Goal: Task Accomplishment & Management: Manage account settings

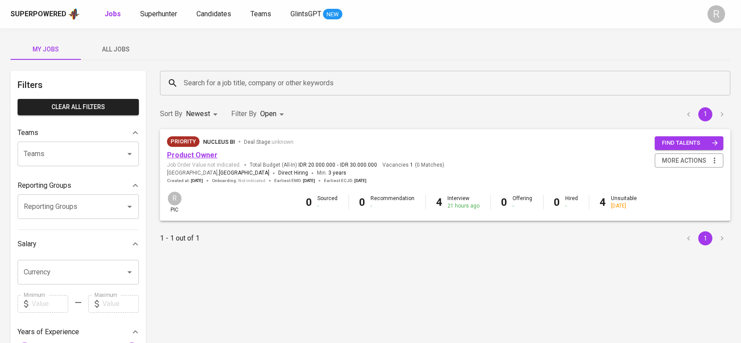
click at [193, 157] on link "Product Owner" at bounding box center [192, 155] width 51 height 8
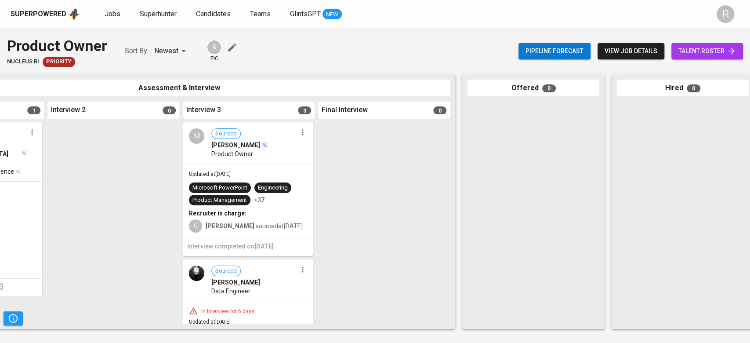
scroll to position [0, 398]
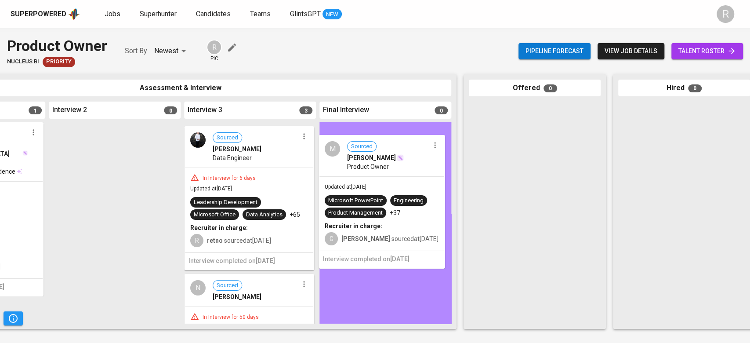
drag, startPoint x: 237, startPoint y: 217, endPoint x: 374, endPoint y: 231, distance: 138.2
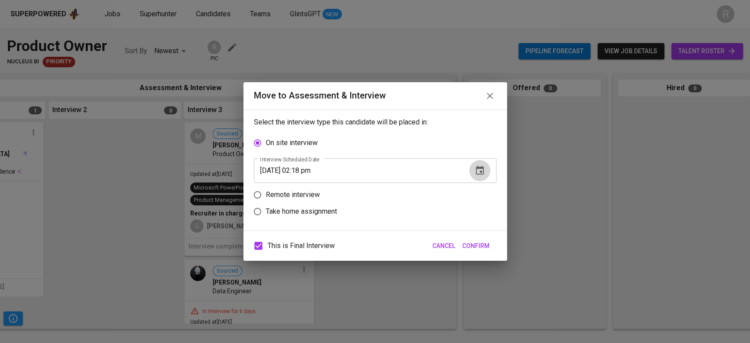
click at [477, 168] on icon "button" at bounding box center [480, 170] width 8 height 9
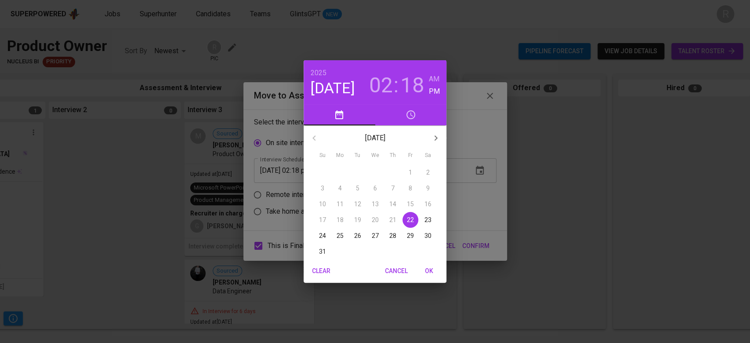
click at [407, 220] on p "22" at bounding box center [410, 219] width 7 height 9
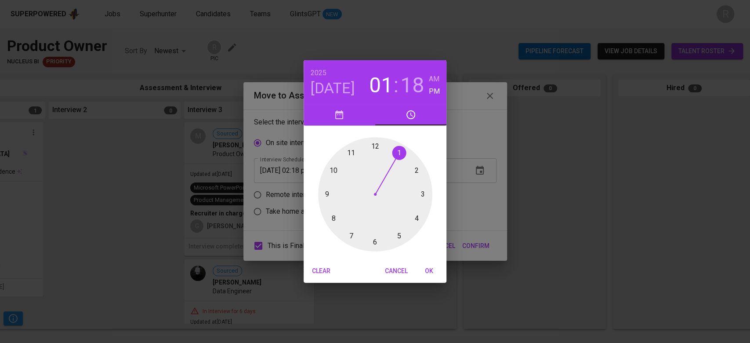
drag, startPoint x: 412, startPoint y: 166, endPoint x: 406, endPoint y: 157, distance: 10.6
click at [406, 157] on div at bounding box center [375, 194] width 114 height 114
drag, startPoint x: 424, startPoint y: 207, endPoint x: 422, endPoint y: 215, distance: 8.8
click at [422, 215] on div at bounding box center [375, 194] width 114 height 114
type input "08/22/2025 01:19 pm"
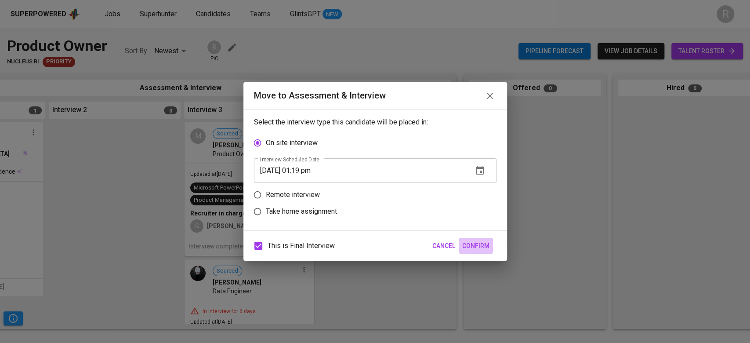
click at [482, 246] on span "Confirm" at bounding box center [475, 245] width 27 height 11
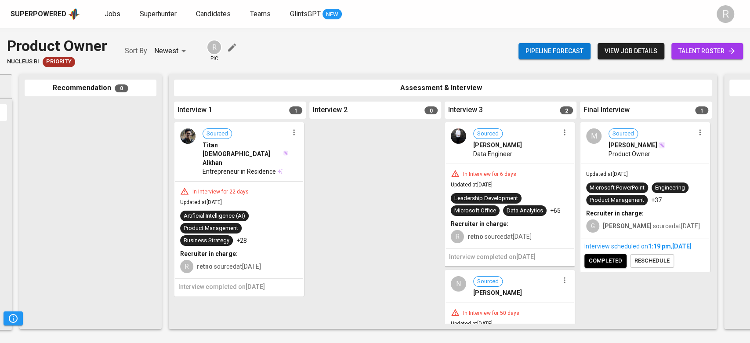
scroll to position [0, 137]
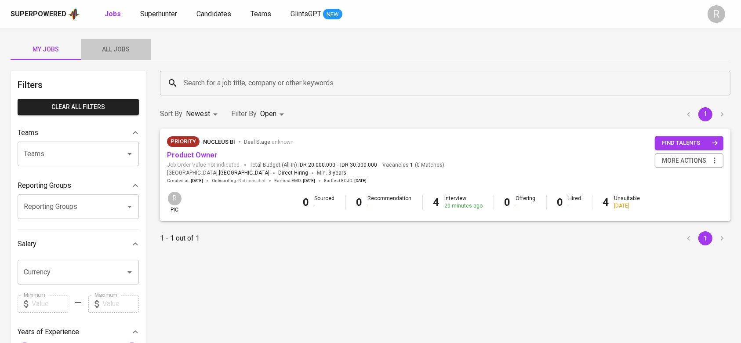
click at [128, 52] on span "All Jobs" at bounding box center [116, 49] width 60 height 11
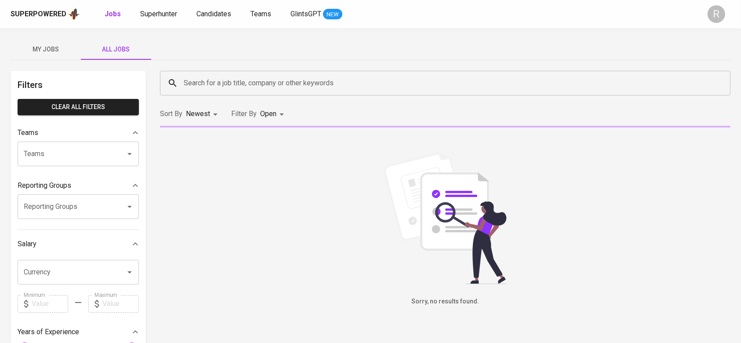
click at [196, 82] on input "Search for a job title, company or other keywords" at bounding box center [447, 83] width 532 height 17
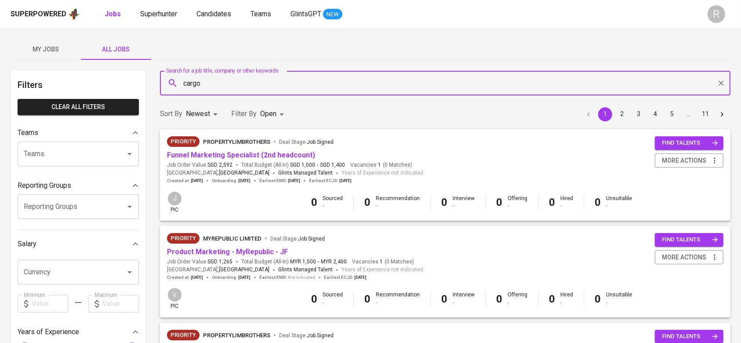
type input "cargo"
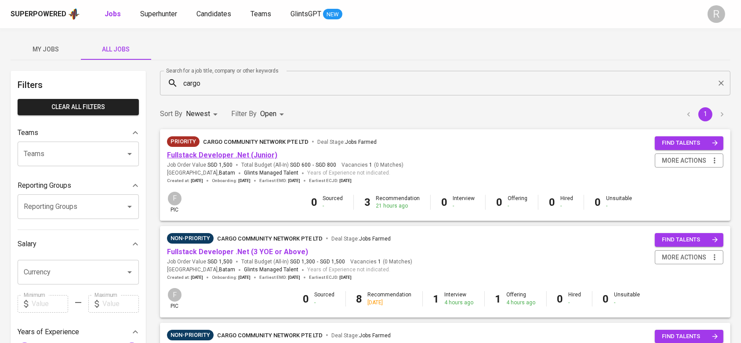
click at [195, 156] on link "Fullstack Developer .Net (Junior)" at bounding box center [222, 155] width 110 height 8
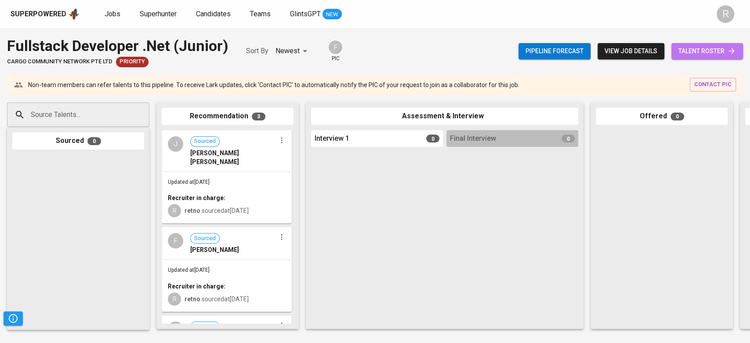
click at [683, 52] on span "talent roster" at bounding box center [707, 51] width 58 height 11
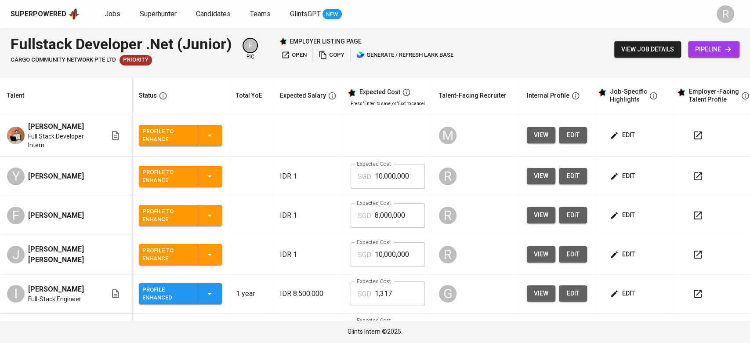
click at [271, 181] on td at bounding box center [251, 176] width 44 height 39
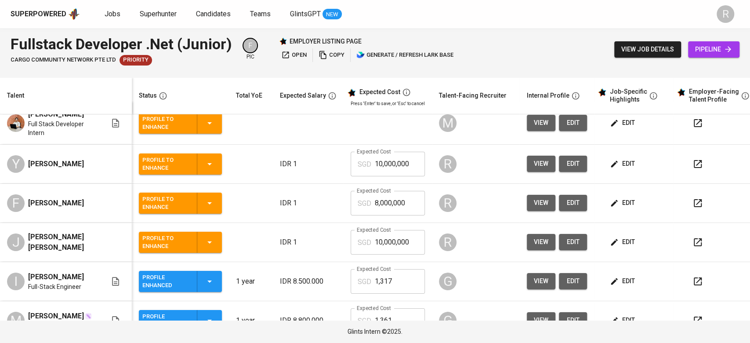
scroll to position [14, 0]
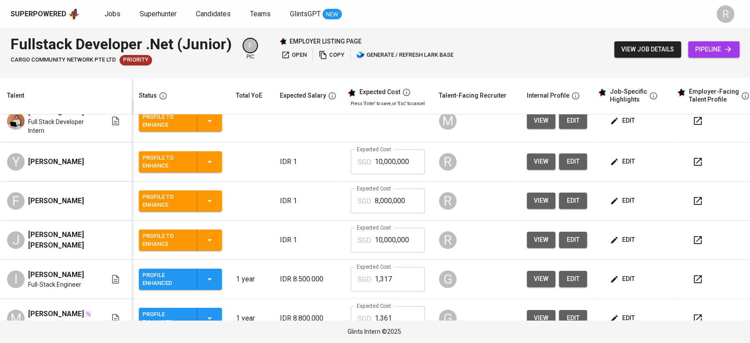
click at [113, 22] on div "Superpowered Jobs Superhunter Candidates Teams GlintsGPT NEW R" at bounding box center [375, 14] width 750 height 28
click at [110, 15] on span "Jobs" at bounding box center [113, 14] width 16 height 8
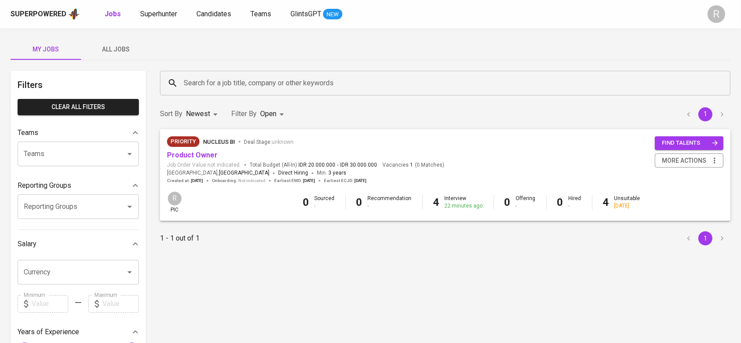
click at [121, 63] on div "My Jobs All Jobs Filters Clear All filters Teams Teams Teams Reporting Groups R…" at bounding box center [370, 302] width 741 height 549
click at [112, 51] on span "All Jobs" at bounding box center [116, 49] width 60 height 11
click at [230, 87] on input "Search for a job title, company or other keywords" at bounding box center [447, 83] width 532 height 17
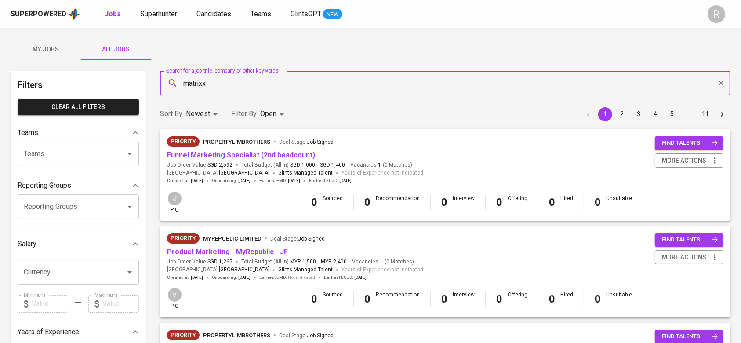
type input "matrixx"
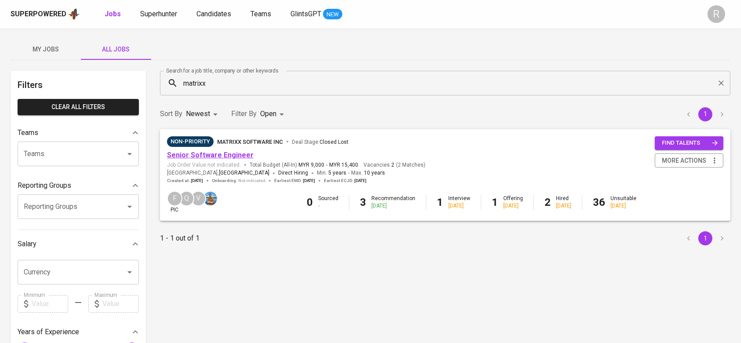
click at [204, 153] on link "Senior Software Engineer" at bounding box center [210, 155] width 87 height 8
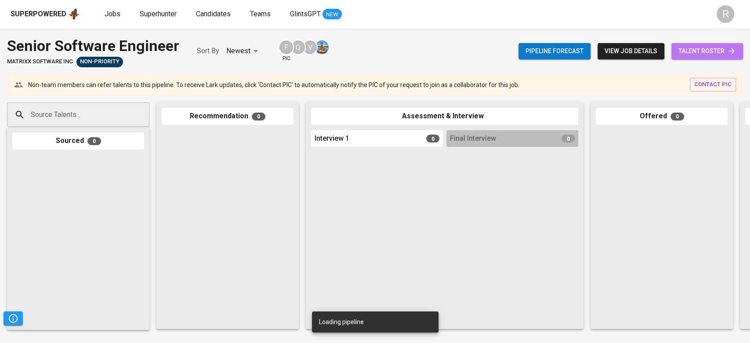
click at [699, 54] on span "talent roster" at bounding box center [707, 51] width 58 height 11
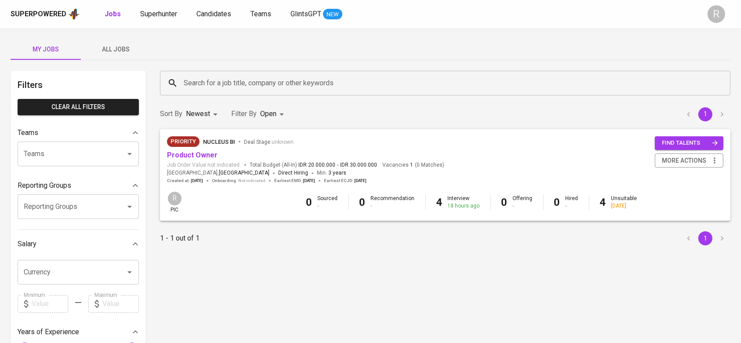
click at [138, 45] on span "All Jobs" at bounding box center [116, 49] width 60 height 11
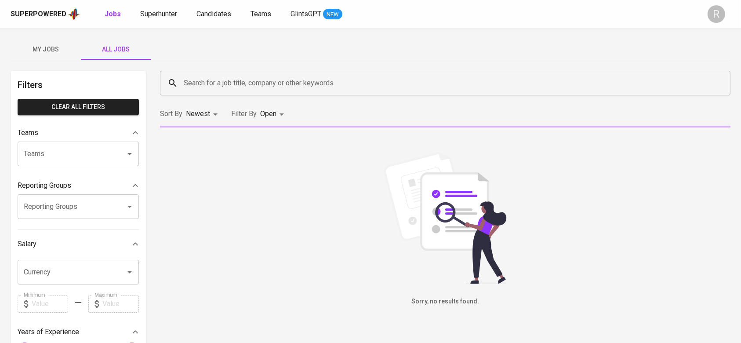
click at [286, 90] on input "Search for a job title, company or other keywords" at bounding box center [447, 83] width 532 height 17
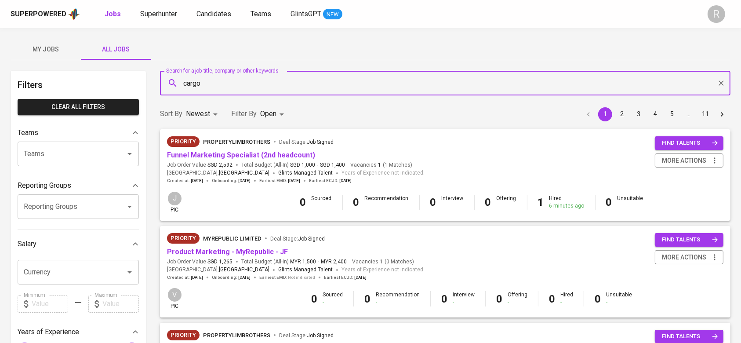
type input "cargo"
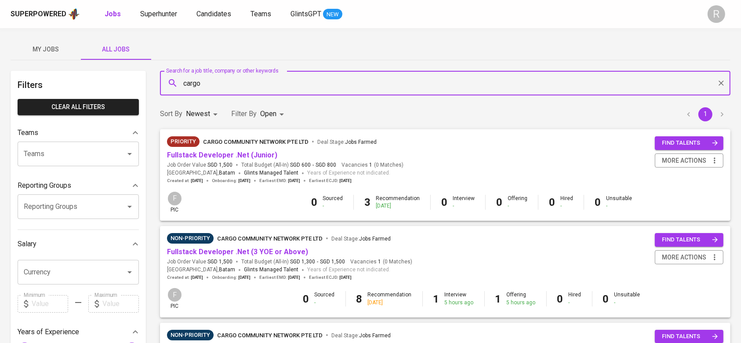
click at [236, 150] on span "Fullstack Developer .Net (Junior)" at bounding box center [222, 155] width 110 height 10
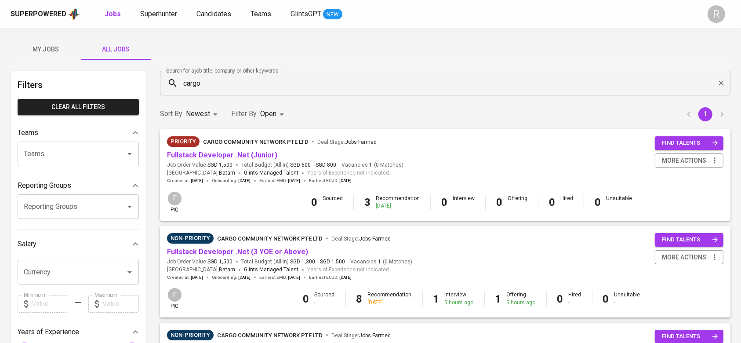
click at [221, 154] on link "Fullstack Developer .Net (Junior)" at bounding box center [222, 155] width 110 height 8
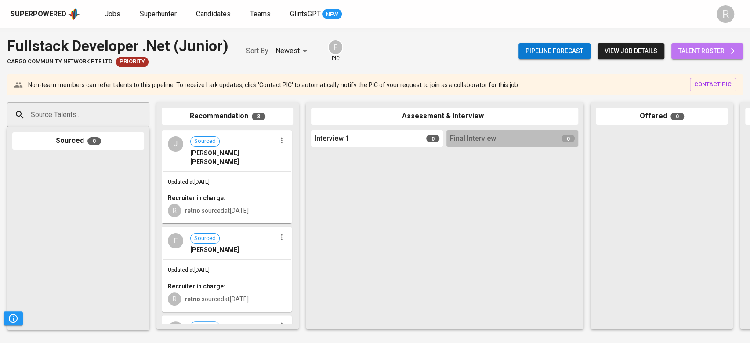
click at [721, 50] on span "talent roster" at bounding box center [707, 51] width 58 height 11
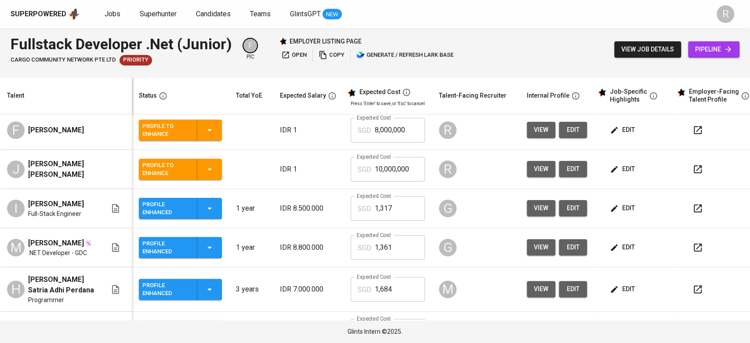
scroll to position [65, 0]
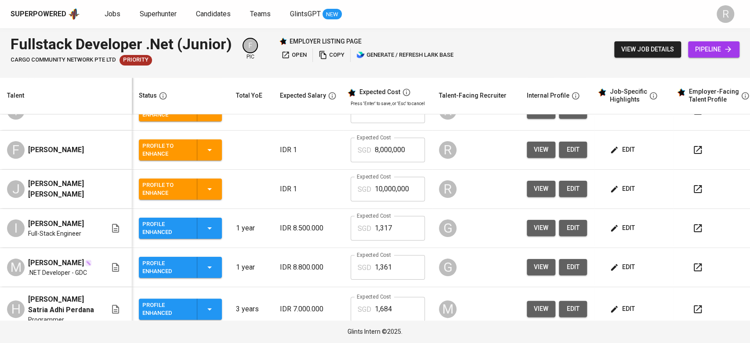
click at [627, 189] on span "edit" at bounding box center [623, 188] width 23 height 11
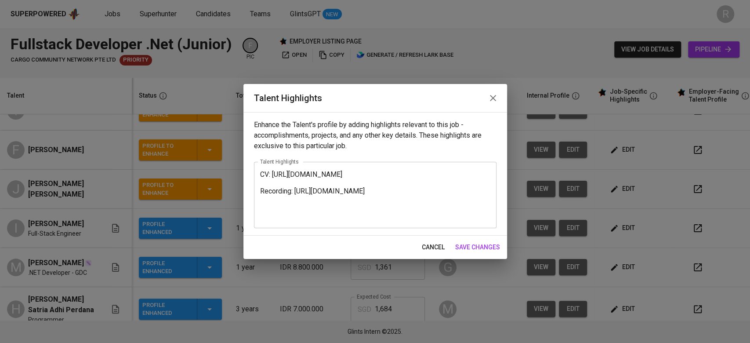
click at [257, 173] on div "CV: https://glints.sg.larksuite.com/file/Joskbh4ZQoHmlkxTyKtlO9JggXd?from=from_…" at bounding box center [375, 195] width 243 height 66
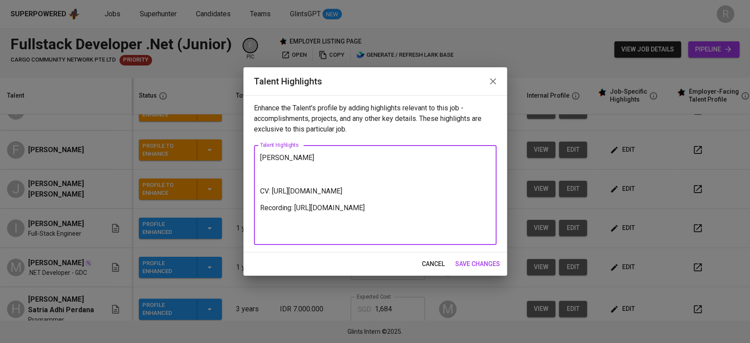
click at [312, 156] on textarea "Jeremy CV: https://glints.sg.larksuite.com/file/Joskbh4ZQoHmlkxTyKtlO9JggXd?fro…" at bounding box center [375, 194] width 230 height 83
paste textarea "I am currently part of a software development team focused on building a specia…"
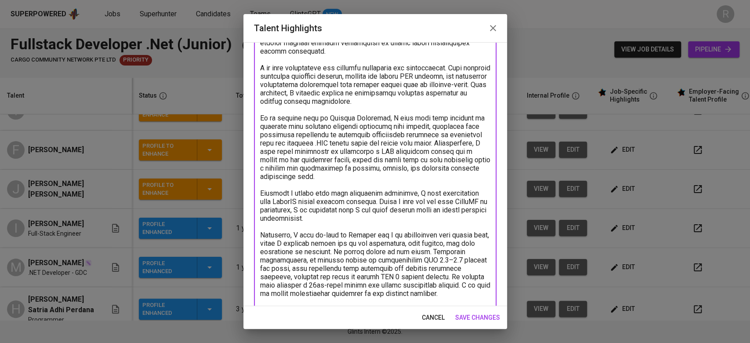
scroll to position [0, 0]
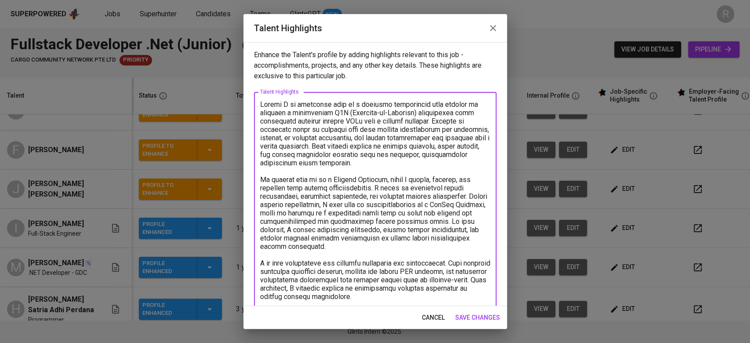
type textarea "Jeremy I am currently part of a software development team focused on building a…"
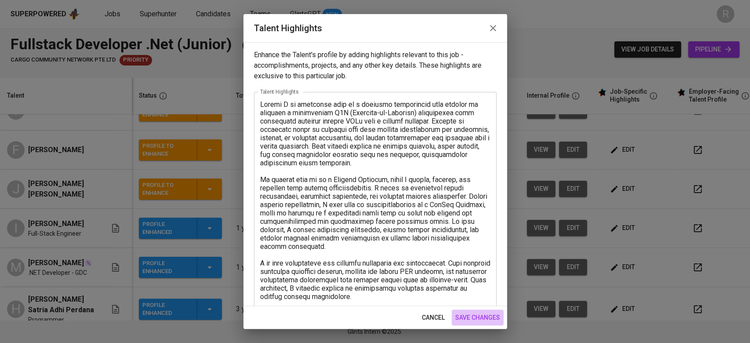
click at [475, 314] on span "save changes" at bounding box center [477, 317] width 45 height 11
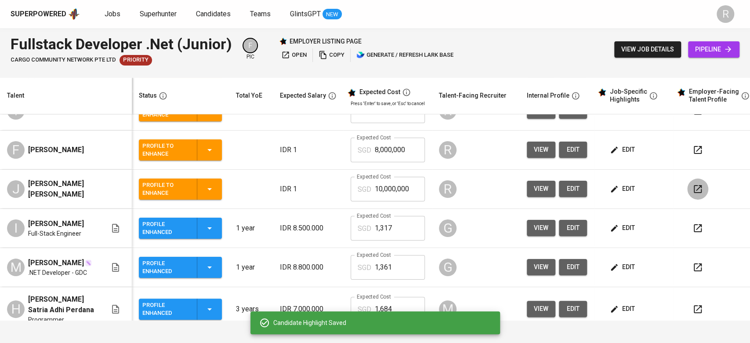
click at [698, 192] on icon "button" at bounding box center [698, 189] width 8 height 8
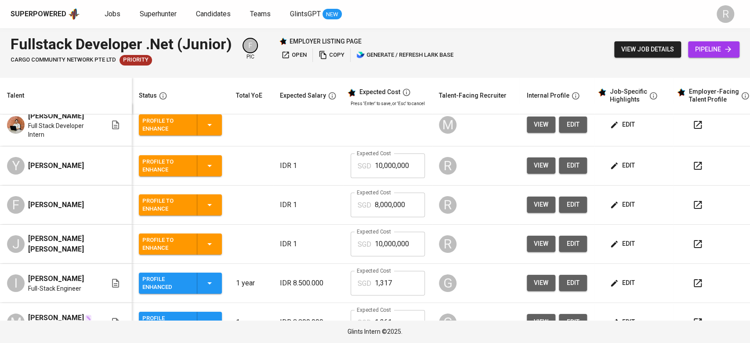
click at [628, 237] on button "edit" at bounding box center [623, 244] width 30 height 16
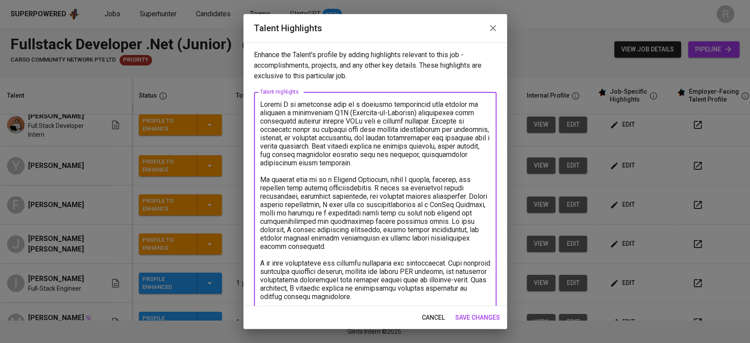
drag, startPoint x: 283, startPoint y: 105, endPoint x: 306, endPoint y: 106, distance: 23.4
click at [306, 106] on textarea at bounding box center [375, 342] width 230 height 484
click at [311, 121] on textarea at bounding box center [375, 342] width 230 height 484
drag, startPoint x: 283, startPoint y: 101, endPoint x: 297, endPoint y: 101, distance: 14.5
click at [297, 101] on textarea at bounding box center [375, 342] width 230 height 484
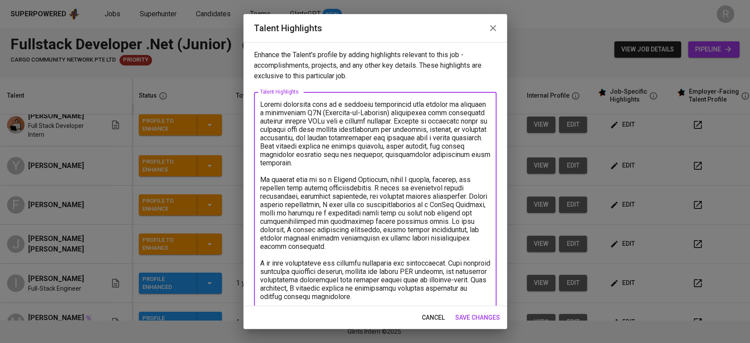
drag, startPoint x: 346, startPoint y: 112, endPoint x: 410, endPoint y: 114, distance: 64.6
click at [410, 114] on textarea at bounding box center [375, 342] width 230 height 484
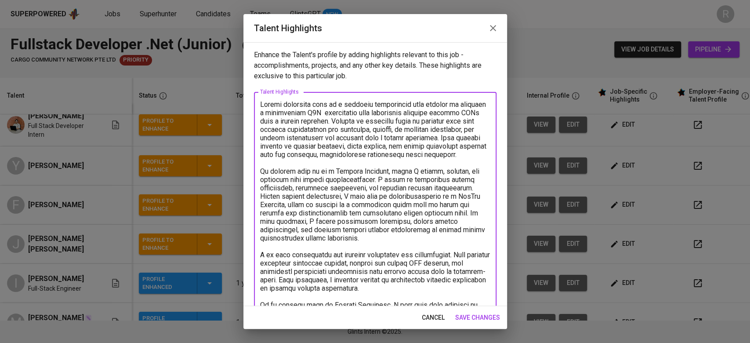
drag, startPoint x: 346, startPoint y: 120, endPoint x: 351, endPoint y: 163, distance: 42.9
click at [351, 163] on textarea at bounding box center [375, 342] width 230 height 484
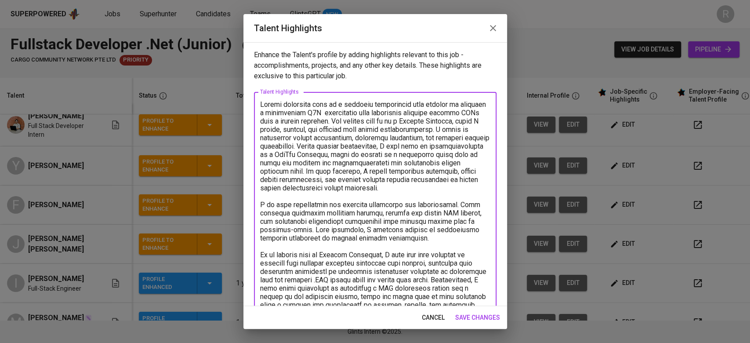
drag, startPoint x: 408, startPoint y: 121, endPoint x: 281, endPoint y: 128, distance: 127.2
click at [281, 128] on textarea at bounding box center [375, 313] width 230 height 426
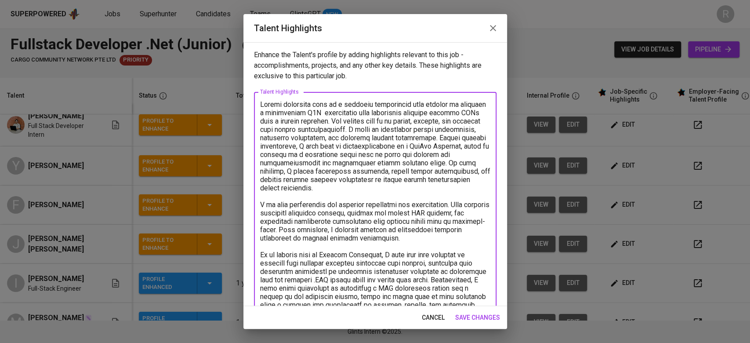
click at [381, 129] on textarea at bounding box center [375, 313] width 230 height 426
drag, startPoint x: 377, startPoint y: 129, endPoint x: 485, endPoint y: 136, distance: 108.3
click at [485, 136] on div "x Talent Highlights" at bounding box center [375, 313] width 243 height 442
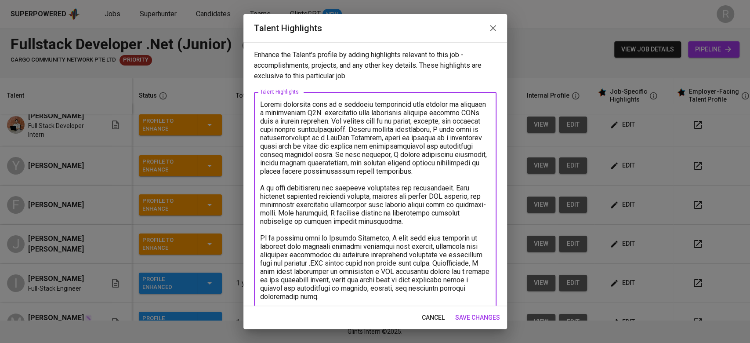
click at [429, 126] on textarea at bounding box center [375, 308] width 230 height 417
click at [477, 130] on textarea at bounding box center [375, 308] width 230 height 417
click at [457, 139] on textarea at bounding box center [375, 308] width 230 height 417
drag, startPoint x: 429, startPoint y: 140, endPoint x: 425, endPoint y: 157, distance: 17.6
click at [425, 157] on textarea at bounding box center [375, 308] width 230 height 417
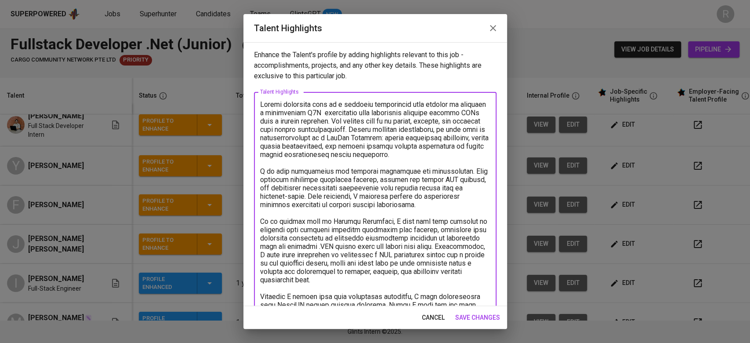
drag, startPoint x: 342, startPoint y: 152, endPoint x: 355, endPoint y: 162, distance: 16.3
click at [355, 162] on textarea at bounding box center [375, 300] width 230 height 401
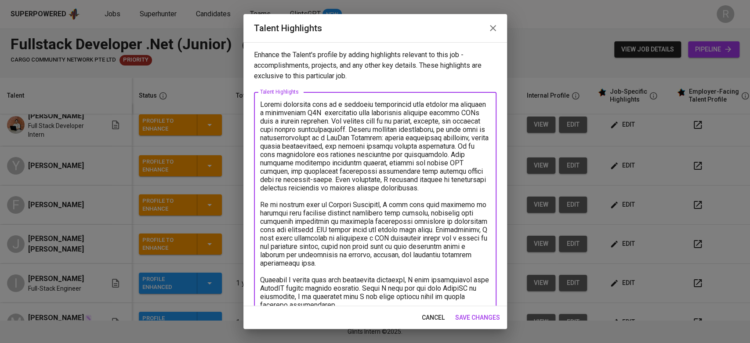
drag, startPoint x: 406, startPoint y: 171, endPoint x: 297, endPoint y: 188, distance: 109.9
click at [297, 188] on textarea at bounding box center [375, 292] width 230 height 384
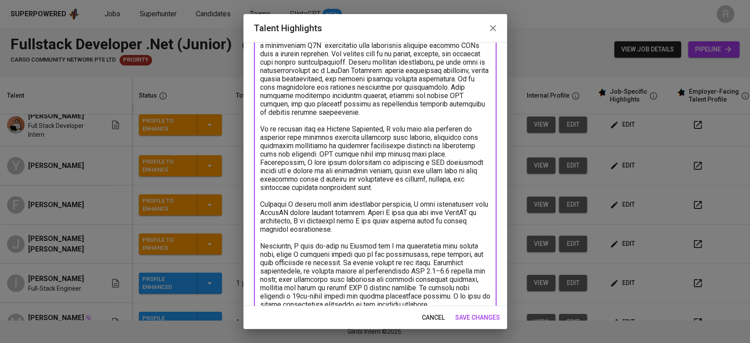
scroll to position [68, 0]
drag, startPoint x: 323, startPoint y: 128, endPoint x: 251, endPoint y: 128, distance: 72.5
click at [251, 128] on div "Enhance the Talent's profile by adding highlights relevant to this job - accomp…" at bounding box center [375, 174] width 264 height 264
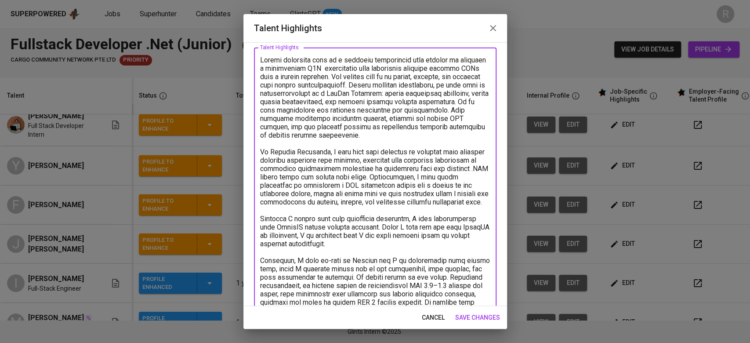
scroll to position [44, 0]
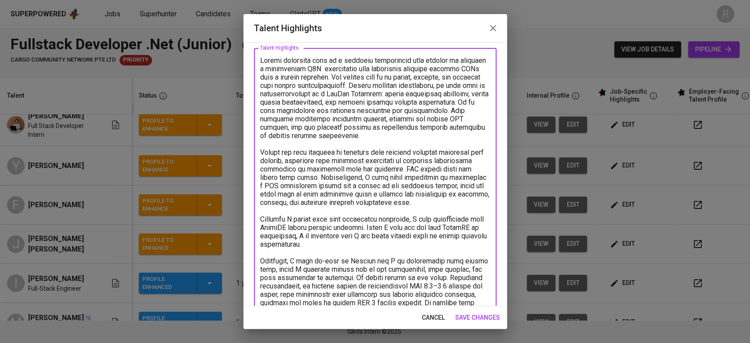
drag, startPoint x: 304, startPoint y: 162, endPoint x: 341, endPoint y: 164, distance: 37.0
click at [341, 164] on textarea at bounding box center [375, 235] width 230 height 359
drag, startPoint x: 438, startPoint y: 168, endPoint x: 320, endPoint y: 180, distance: 118.4
click at [320, 180] on textarea at bounding box center [375, 235] width 230 height 359
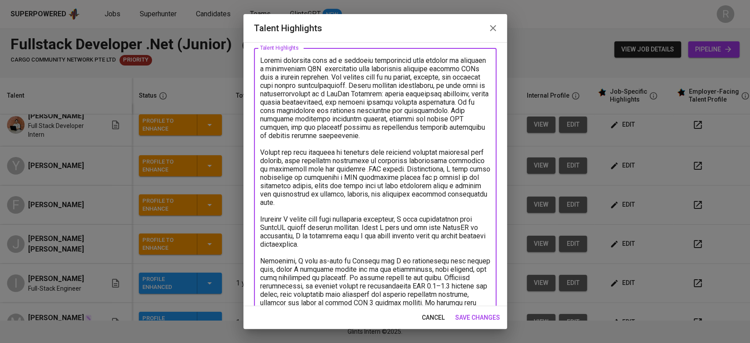
drag, startPoint x: 443, startPoint y: 168, endPoint x: 455, endPoint y: 203, distance: 36.8
click at [455, 203] on textarea at bounding box center [375, 235] width 230 height 359
click at [407, 242] on textarea at bounding box center [375, 235] width 230 height 359
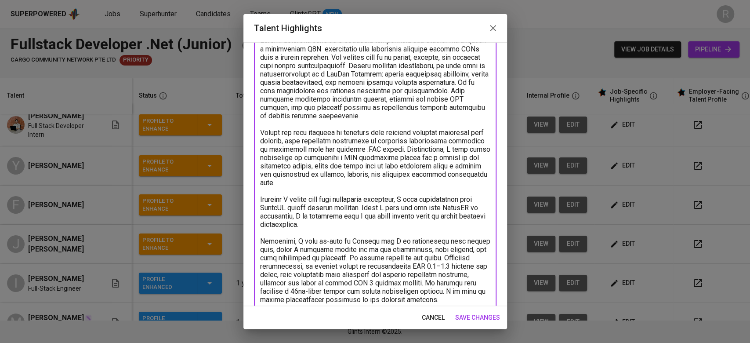
scroll to position [54, 0]
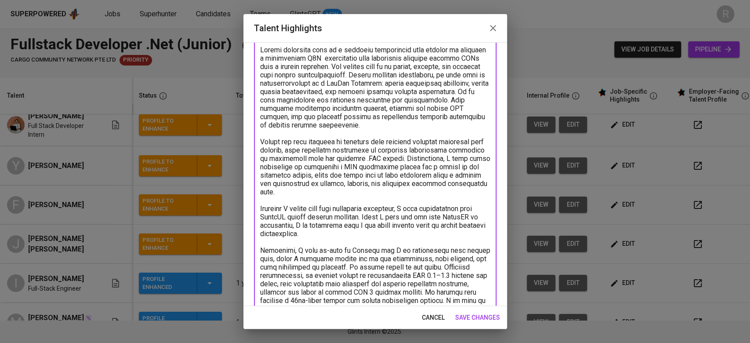
drag, startPoint x: 442, startPoint y: 156, endPoint x: 455, endPoint y: 230, distance: 74.8
click at [455, 230] on textarea at bounding box center [375, 225] width 230 height 359
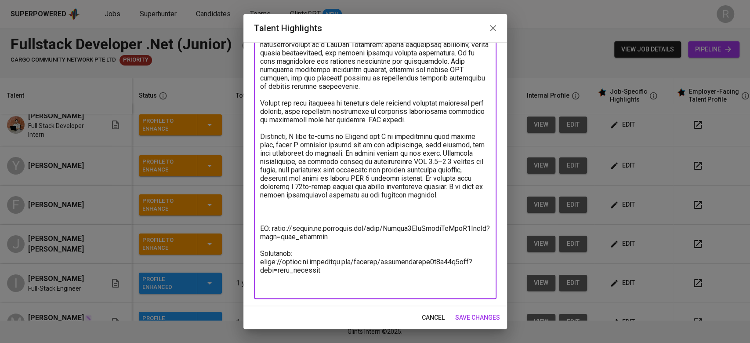
scroll to position [0, 0]
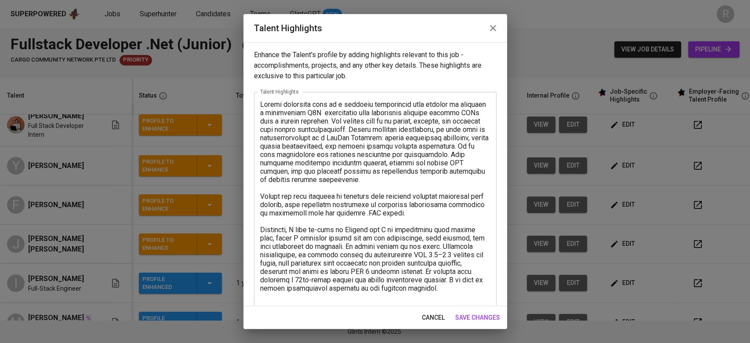
click at [259, 102] on div "x Talent Highlights" at bounding box center [375, 242] width 243 height 300
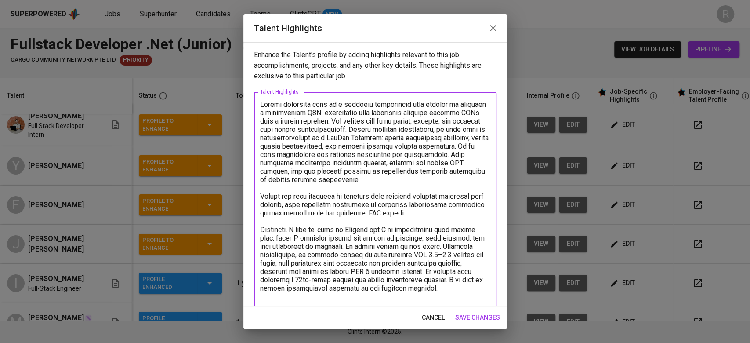
click at [261, 104] on textarea at bounding box center [375, 242] width 230 height 284
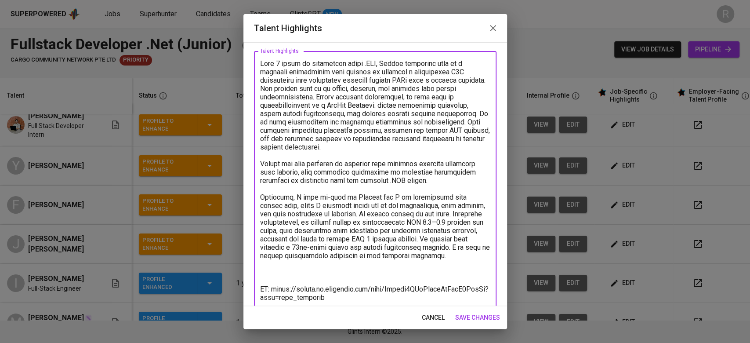
scroll to position [43, 0]
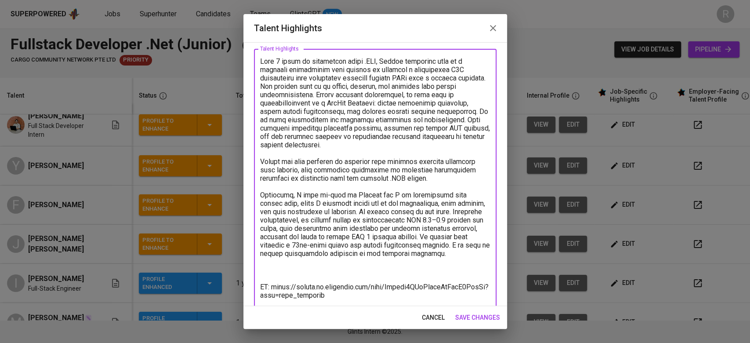
click at [369, 147] on textarea at bounding box center [375, 203] width 230 height 292
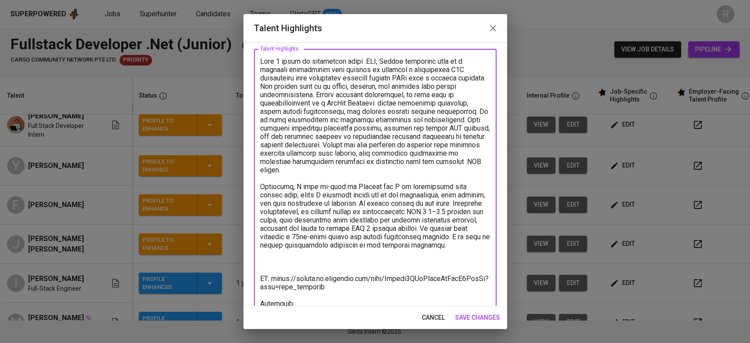
drag, startPoint x: 366, startPoint y: 174, endPoint x: 300, endPoint y: 171, distance: 66.4
click at [300, 171] on textarea at bounding box center [375, 199] width 230 height 284
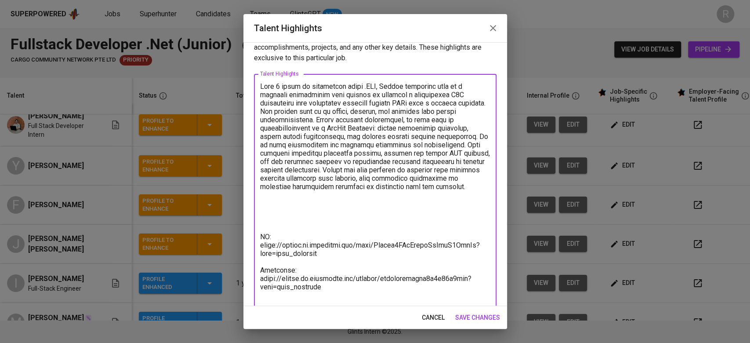
scroll to position [26, 0]
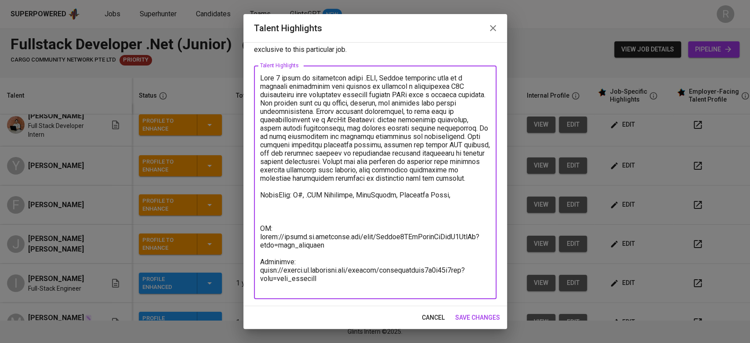
drag, startPoint x: 260, startPoint y: 78, endPoint x: 363, endPoint y: 184, distance: 148.2
click at [363, 184] on textarea at bounding box center [375, 182] width 230 height 217
click at [458, 217] on textarea at bounding box center [375, 182] width 230 height 217
click at [454, 209] on textarea at bounding box center [375, 182] width 230 height 217
click at [453, 203] on textarea at bounding box center [375, 182] width 230 height 217
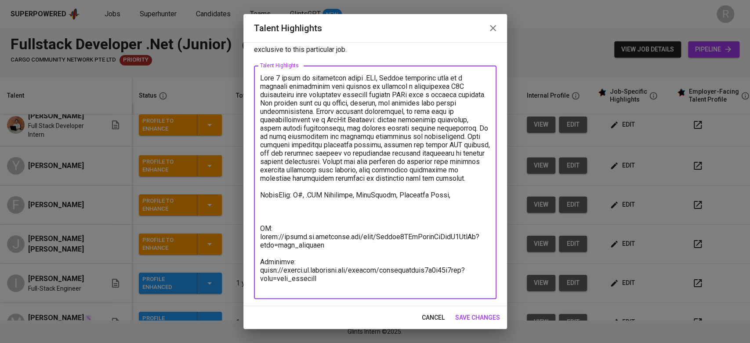
paste textarea "Architecture & System Design:"
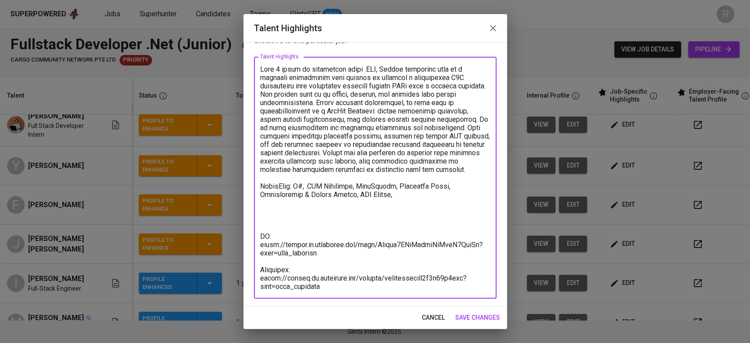
scroll to position [43, 0]
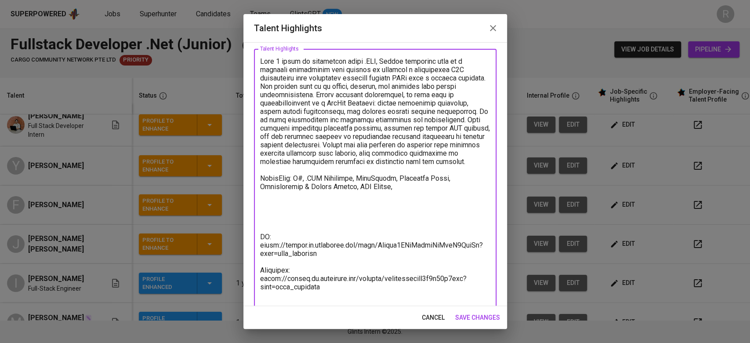
paste textarea "Programming Language: C# (as part of .NET) Database: SQL Server, PostgreSQL, or…"
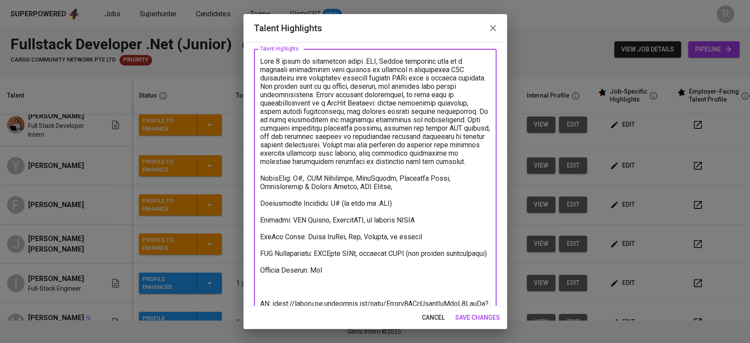
drag, startPoint x: 390, startPoint y: 185, endPoint x: 357, endPoint y: 185, distance: 33.4
click at [357, 185] on textarea at bounding box center [375, 215] width 230 height 317
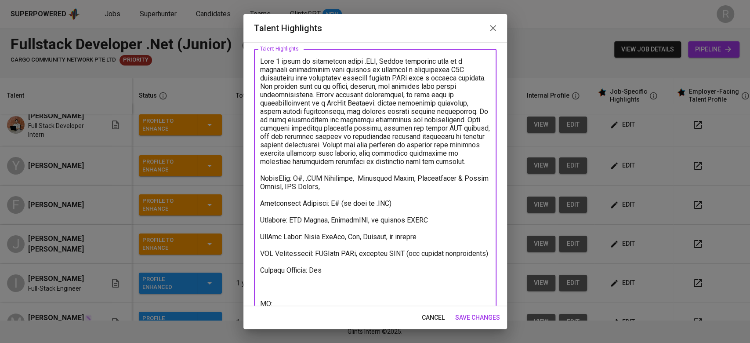
click at [344, 196] on textarea at bounding box center [375, 215] width 230 height 317
click at [315, 194] on textarea at bounding box center [375, 215] width 230 height 317
click at [395, 187] on textarea at bounding box center [375, 215] width 230 height 317
click at [373, 201] on textarea at bounding box center [375, 215] width 230 height 317
click at [371, 197] on textarea at bounding box center [375, 215] width 230 height 317
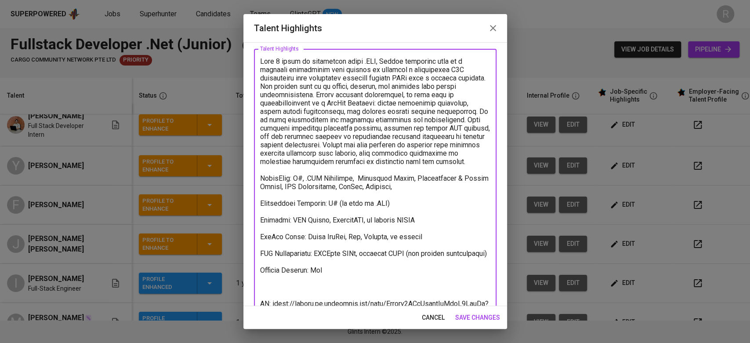
click at [285, 195] on textarea at bounding box center [375, 215] width 230 height 317
click at [399, 195] on textarea at bounding box center [375, 215] width 230 height 317
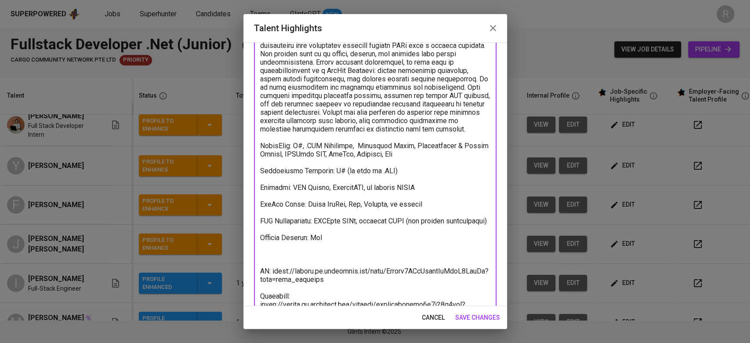
scroll to position [76, 0]
click at [354, 163] on textarea at bounding box center [375, 182] width 230 height 317
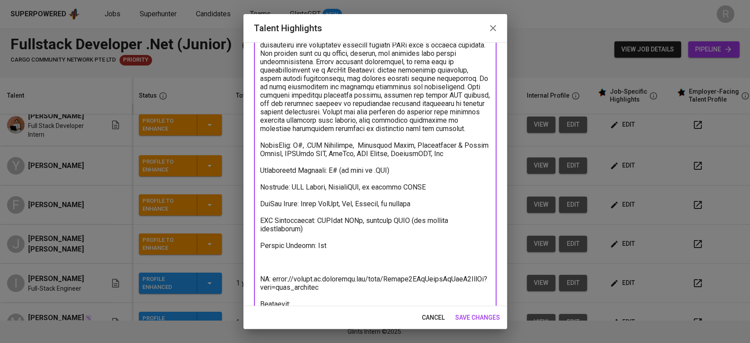
drag, startPoint x: 327, startPoint y: 262, endPoint x: 250, endPoint y: 177, distance: 115.1
click at [250, 177] on div "Enhance the Talent's profile by adding highlights relevant to this job - accomp…" at bounding box center [375, 174] width 264 height 264
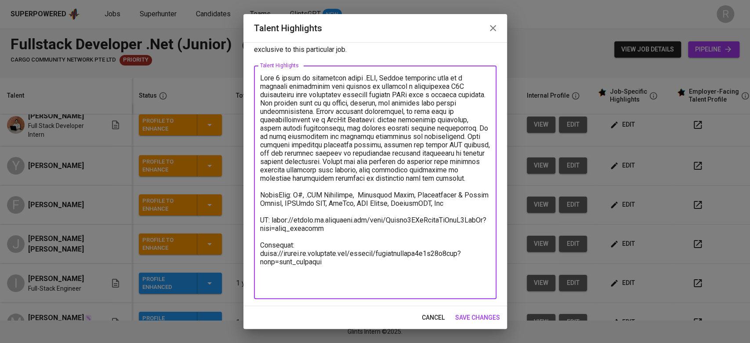
scroll to position [18, 0]
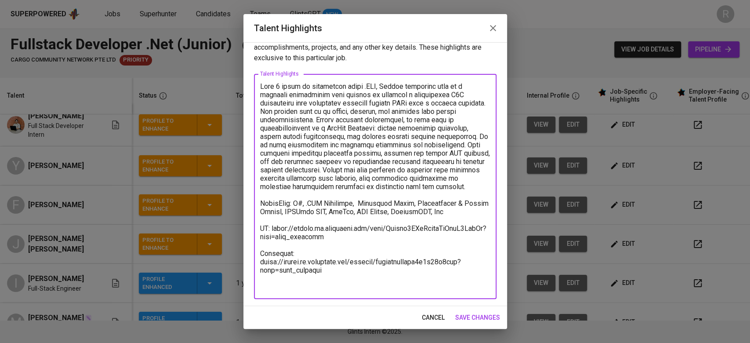
click at [333, 285] on textarea at bounding box center [375, 186] width 230 height 209
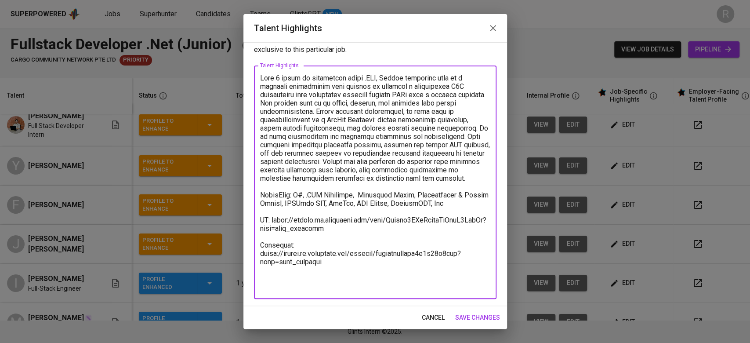
scroll to position [35, 0]
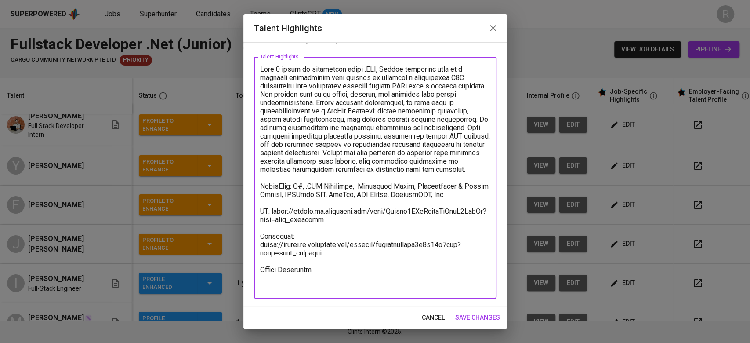
type textarea "With 4 years of experience using .NET, Jeremy currently part of a software deve…"
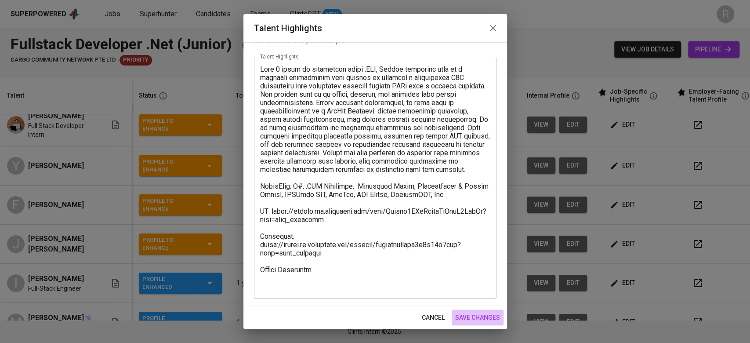
click at [457, 312] on span "save changes" at bounding box center [477, 317] width 45 height 11
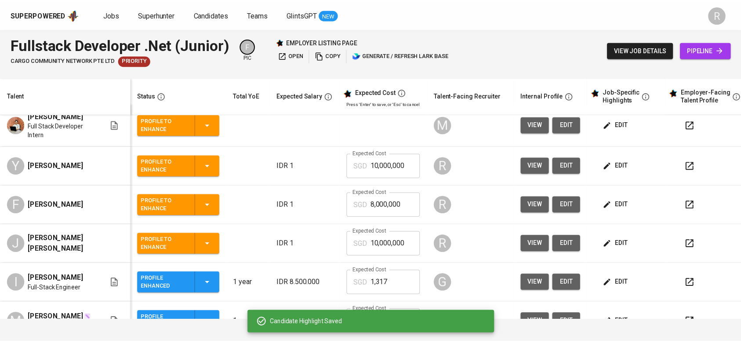
scroll to position [0, 0]
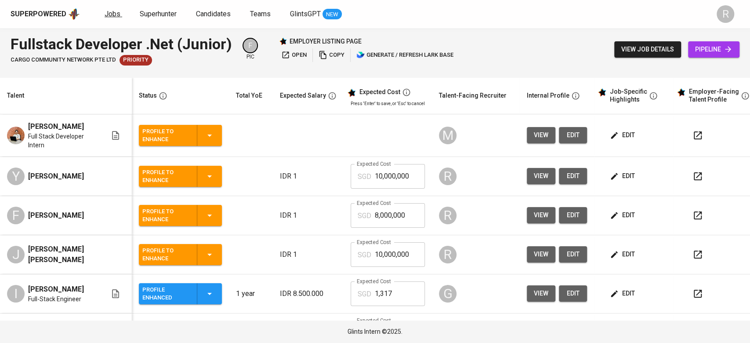
click at [111, 10] on span "Jobs" at bounding box center [113, 14] width 16 height 8
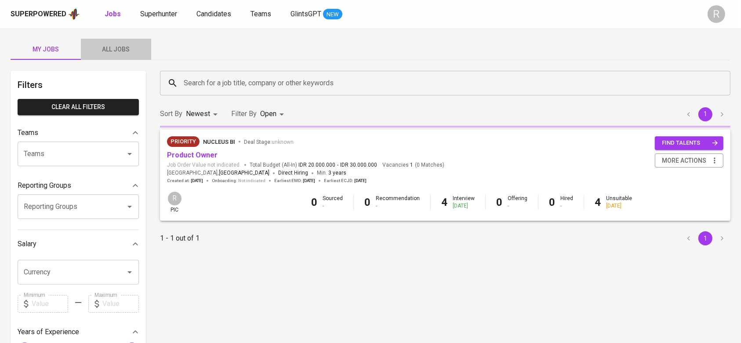
click at [118, 43] on button "All Jobs" at bounding box center [116, 49] width 70 height 21
click at [226, 87] on input "Search for a job title, company or other keywords" at bounding box center [447, 83] width 532 height 17
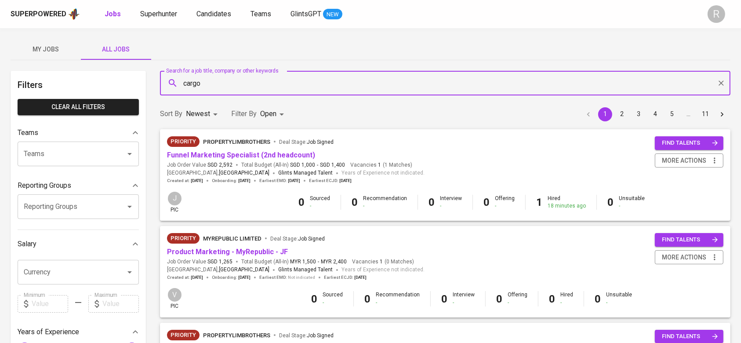
type input "cargo"
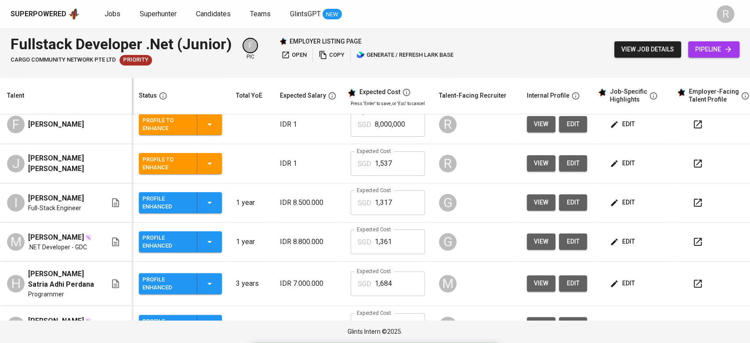
scroll to position [89, 0]
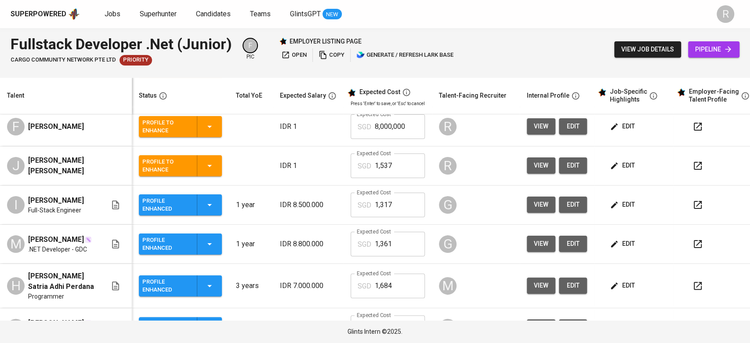
click at [213, 167] on icon "button" at bounding box center [209, 165] width 11 height 11
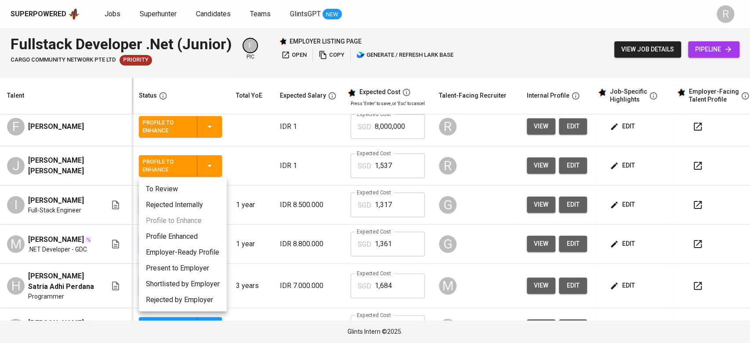
click at [642, 163] on div at bounding box center [375, 171] width 750 height 343
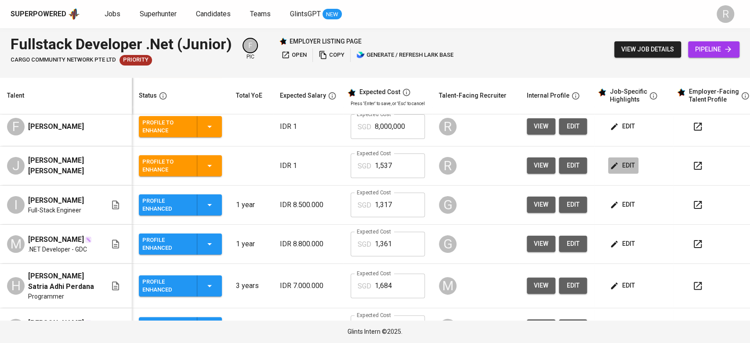
click at [619, 163] on span "edit" at bounding box center [623, 165] width 23 height 11
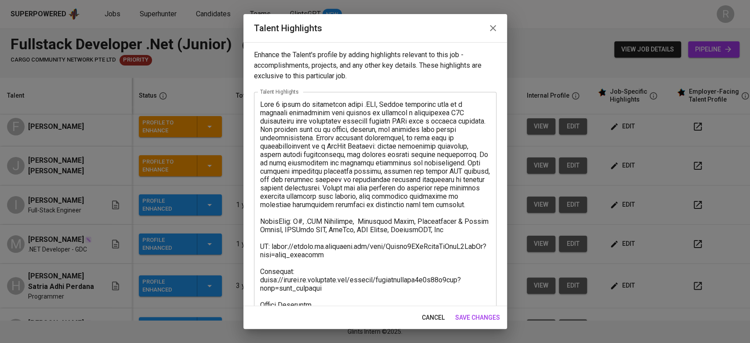
click at [431, 319] on span "cancel" at bounding box center [433, 317] width 23 height 11
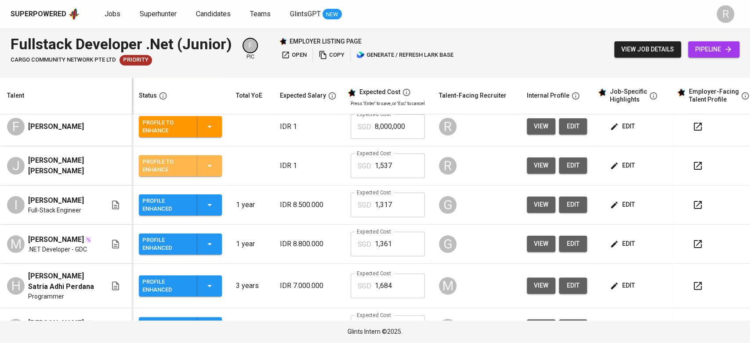
click at [213, 173] on div "Profile to Enhance" at bounding box center [180, 165] width 76 height 21
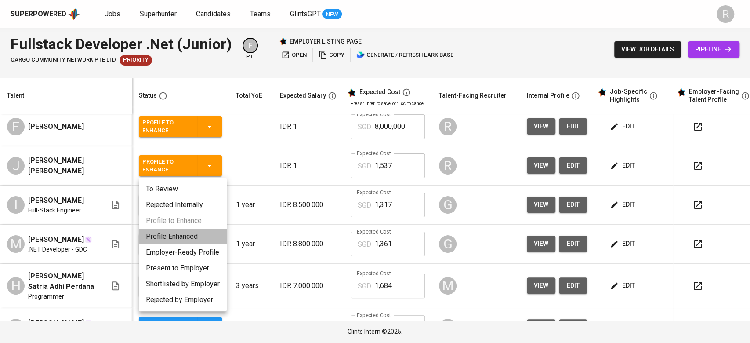
click at [165, 233] on li "Profile Enhanced" at bounding box center [183, 236] width 88 height 16
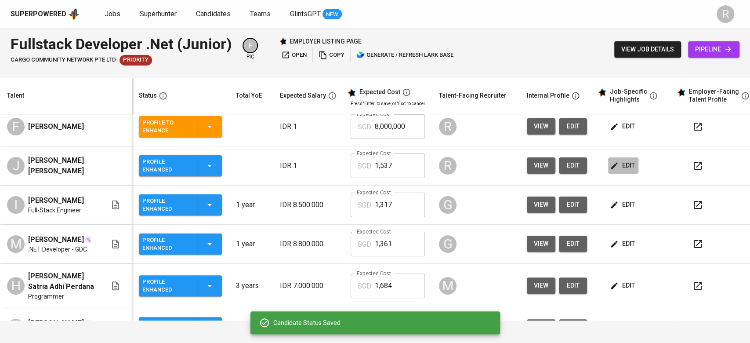
click at [622, 163] on span "edit" at bounding box center [623, 165] width 23 height 11
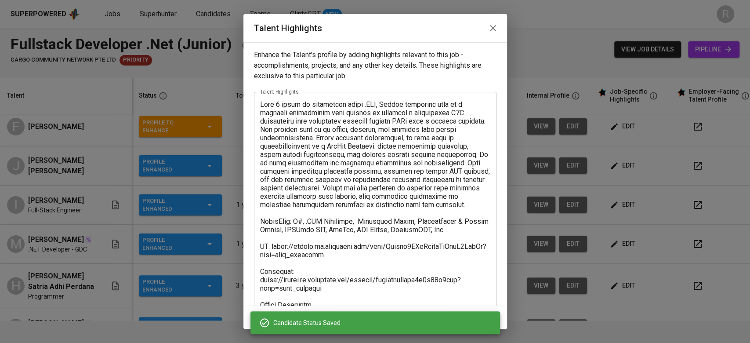
scroll to position [102, 0]
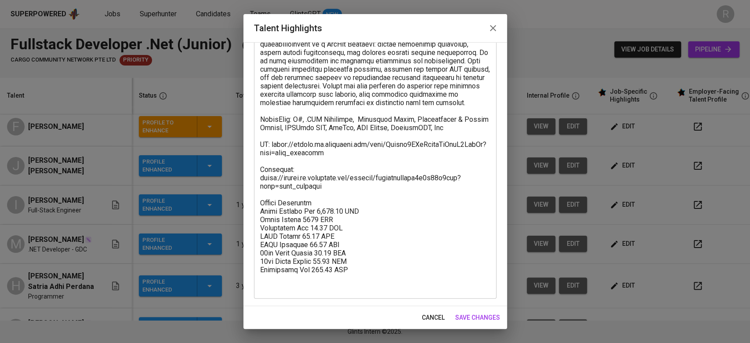
click at [340, 206] on textarea at bounding box center [375, 144] width 230 height 292
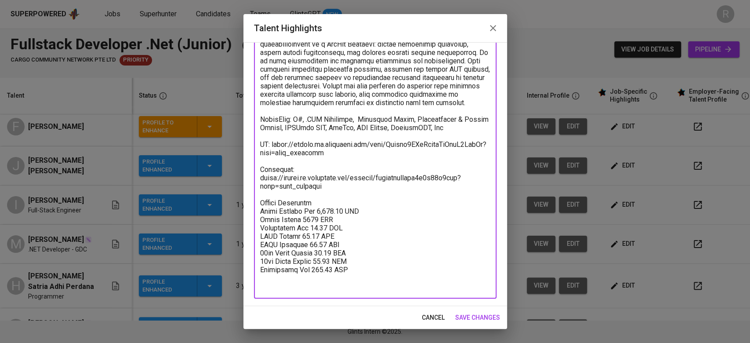
drag, startPoint x: 340, startPoint y: 206, endPoint x: 257, endPoint y: 186, distance: 85.8
click at [257, 186] on div "x Talent Highlights" at bounding box center [375, 144] width 243 height 308
click at [322, 196] on textarea at bounding box center [375, 144] width 230 height 292
click at [334, 167] on textarea at bounding box center [375, 144] width 230 height 292
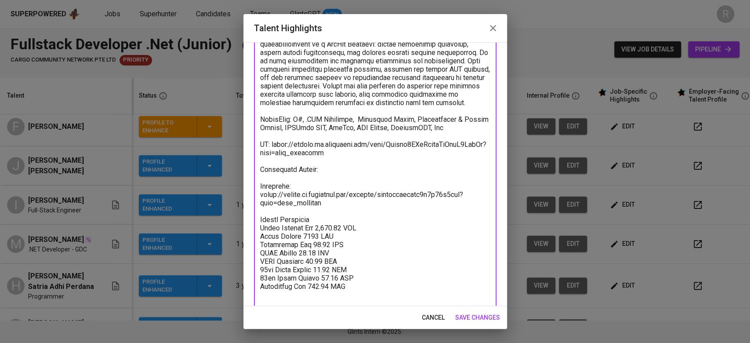
type textarea "With 4 years of experience using .NET, Jeremy currently part of a software deve…"
click at [468, 319] on span "save changes" at bounding box center [477, 317] width 45 height 11
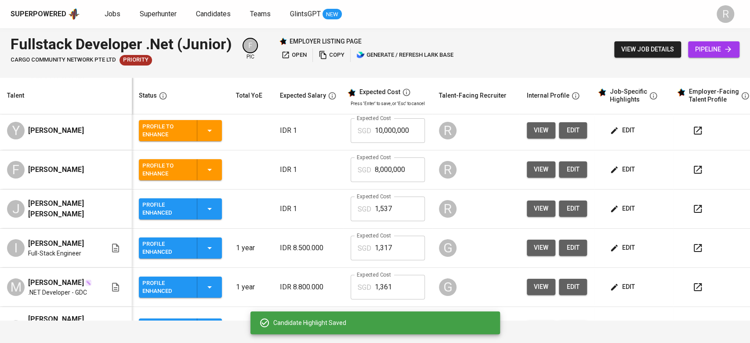
scroll to position [49, 0]
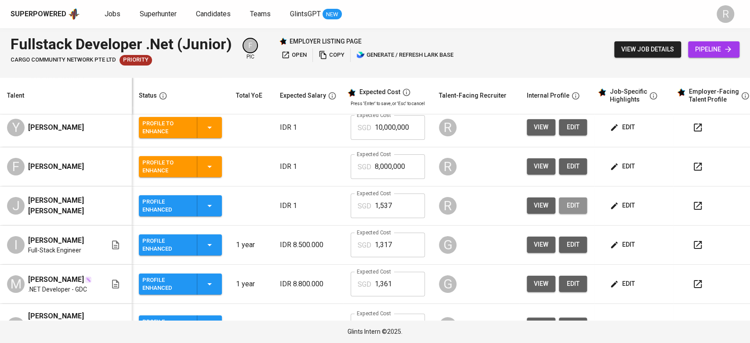
click at [559, 213] on button "edit" at bounding box center [573, 205] width 28 height 16
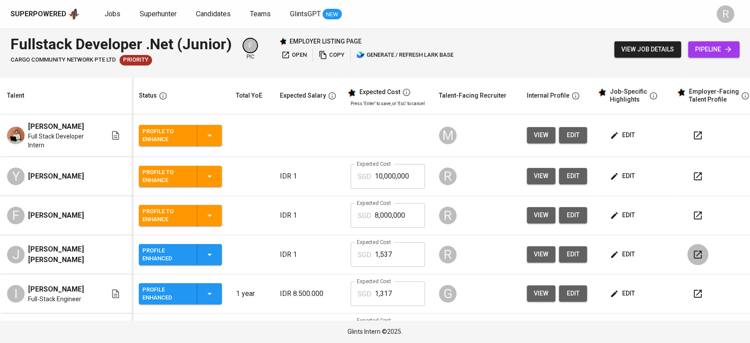
click at [703, 257] on button "button" at bounding box center [697, 254] width 21 height 21
click at [70, 210] on span "[PERSON_NAME]" at bounding box center [56, 215] width 56 height 11
click at [614, 174] on icon "button" at bounding box center [614, 176] width 7 height 7
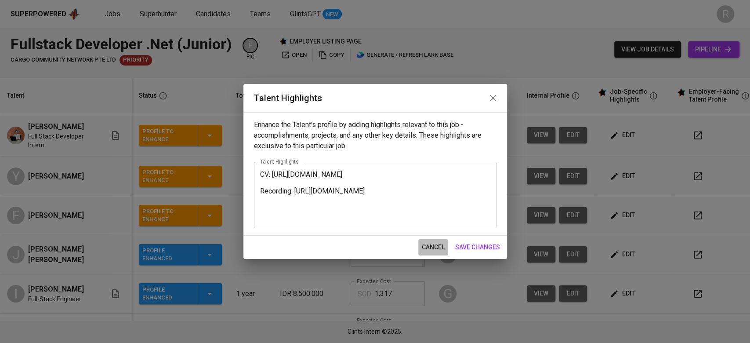
click at [433, 244] on span "cancel" at bounding box center [433, 247] width 23 height 11
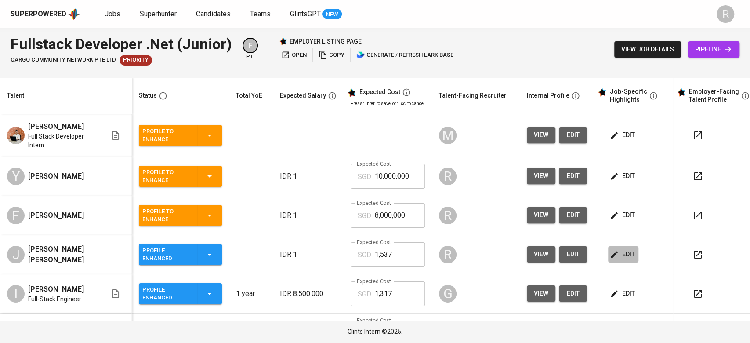
click at [615, 250] on icon "button" at bounding box center [614, 254] width 9 height 9
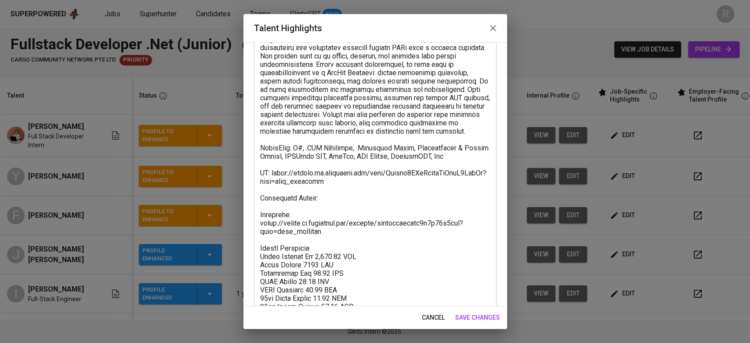
scroll to position [119, 0]
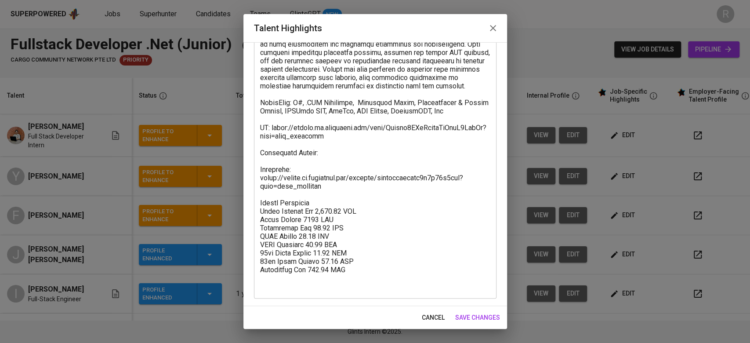
click at [328, 156] on textarea at bounding box center [375, 136] width 230 height 309
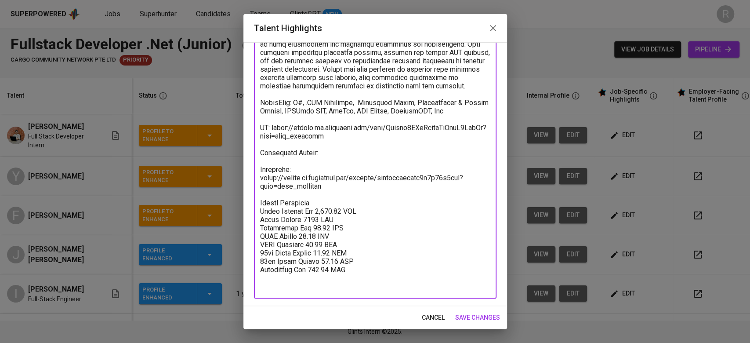
click at [330, 164] on textarea at bounding box center [375, 136] width 230 height 309
click at [330, 170] on textarea at bounding box center [375, 136] width 230 height 309
paste textarea "https://glints.sg.larksuite.com/file/L0rsb6wfDoQPNRxyz1HltQeLgxf?from=from_copy…"
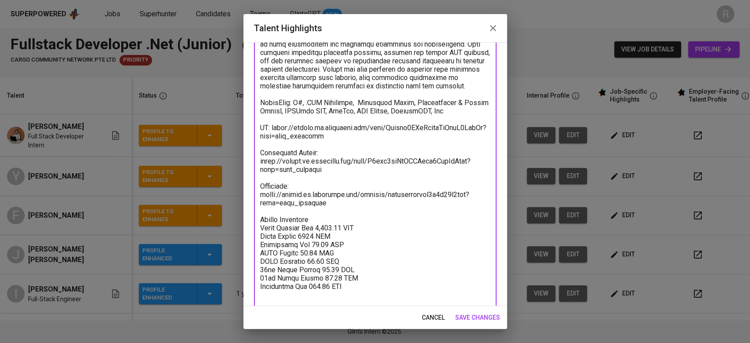
type textarea "With 4 years of experience using .NET, Jeremy currently part of a software deve…"
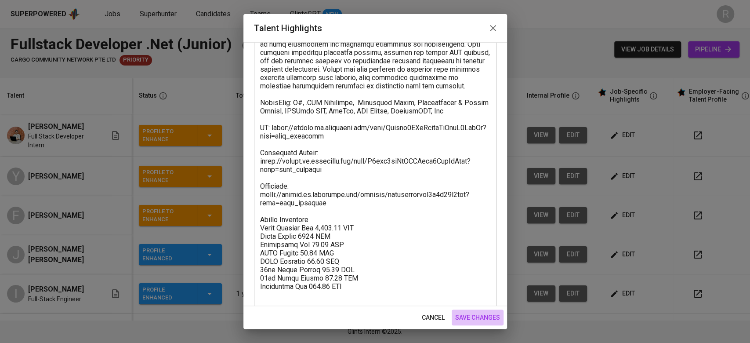
click at [464, 315] on span "save changes" at bounding box center [477, 317] width 45 height 11
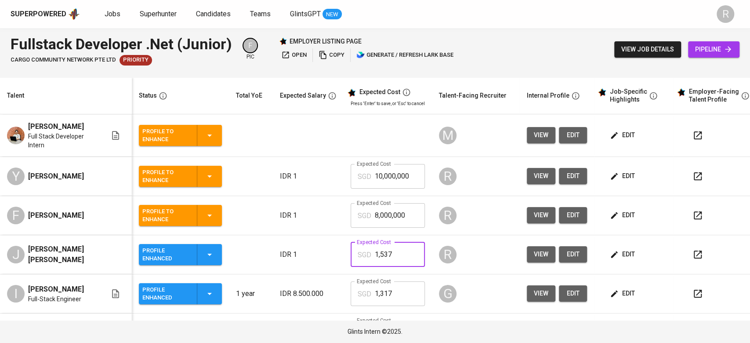
drag, startPoint x: 401, startPoint y: 251, endPoint x: 370, endPoint y: 257, distance: 31.9
click at [370, 257] on div "SGD 1,537 Expected Cost" at bounding box center [388, 254] width 74 height 25
click at [392, 182] on input "10,000,000" at bounding box center [400, 176] width 50 height 25
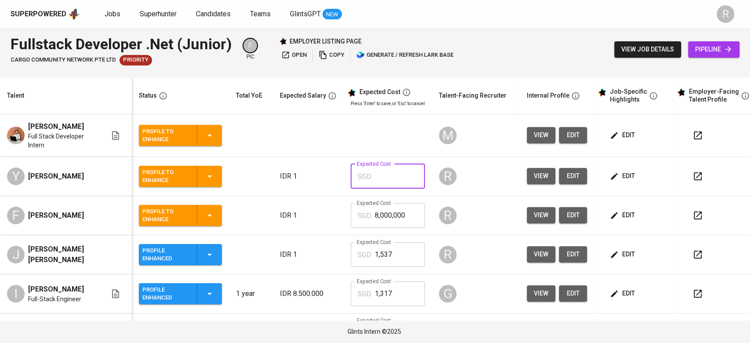
paste input "1,537"
type input "1,537"
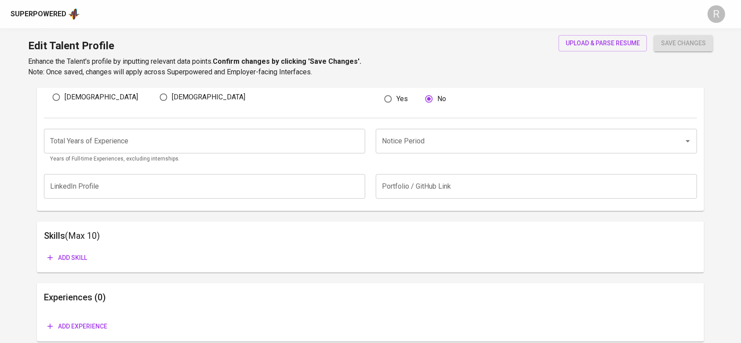
scroll to position [354, 0]
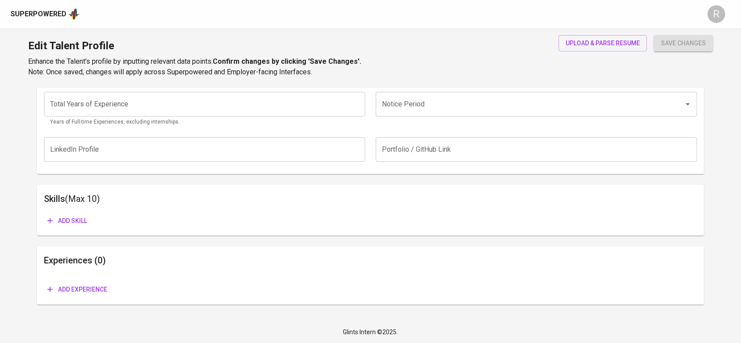
click at [91, 279] on div "Add experience" at bounding box center [370, 282] width 652 height 30
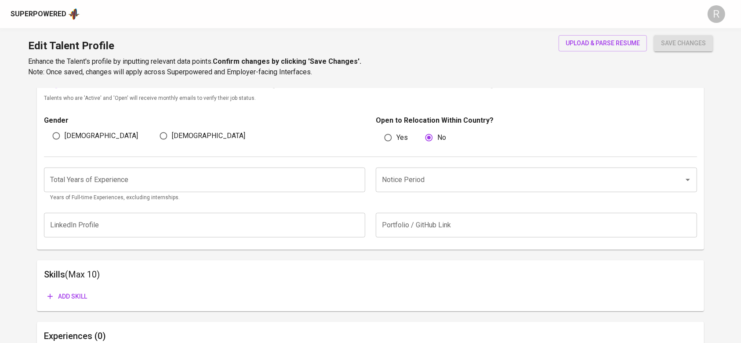
scroll to position [237, 0]
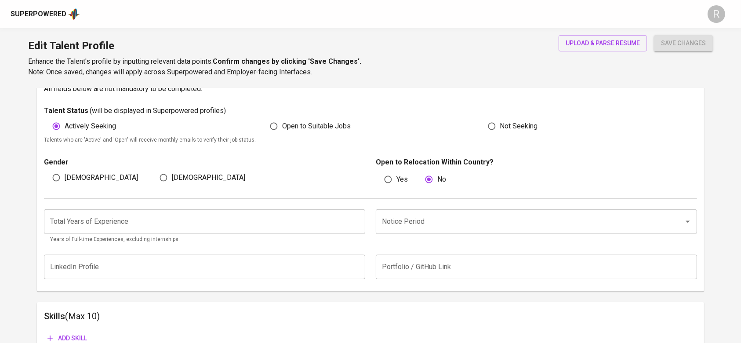
click at [405, 224] on input "Notice Period" at bounding box center [524, 221] width 289 height 17
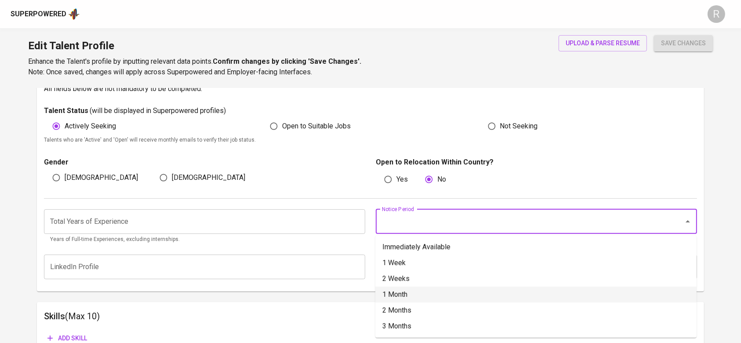
click at [423, 297] on li "1 Month" at bounding box center [535, 294] width 321 height 16
type input "1 Month"
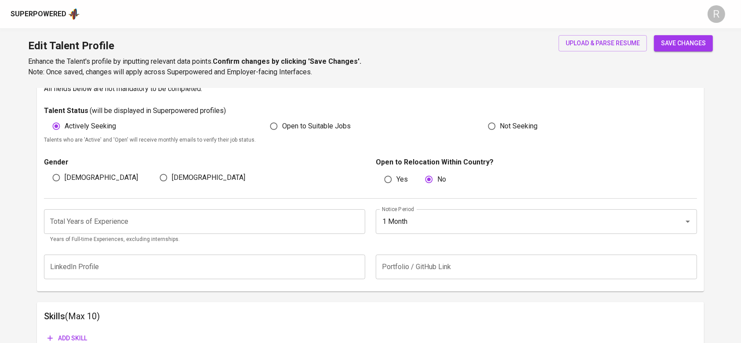
click at [139, 219] on input "number" at bounding box center [204, 221] width 321 height 25
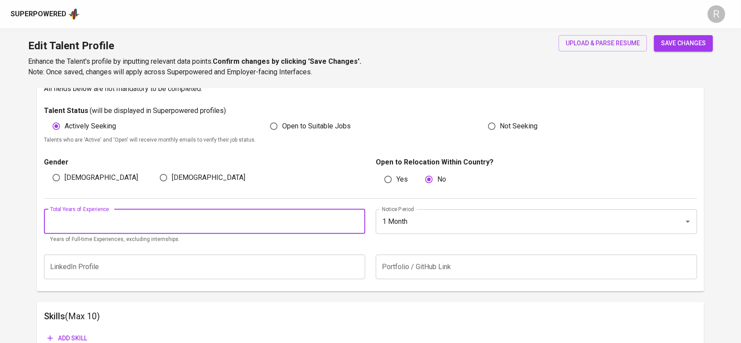
type input "3"
type input "4"
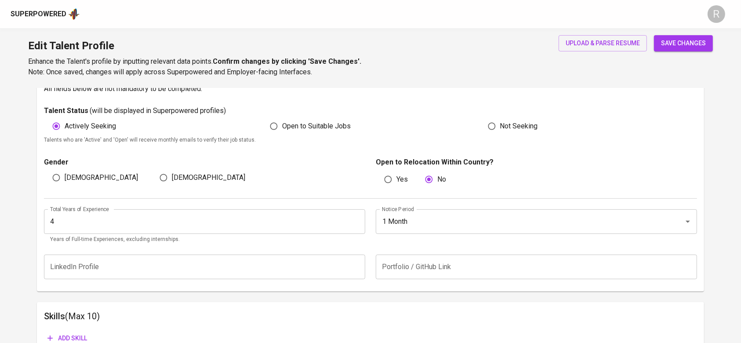
click at [679, 43] on span "save changes" at bounding box center [683, 43] width 45 height 11
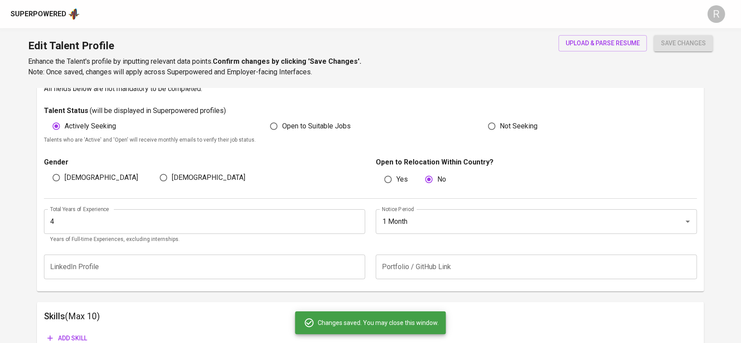
scroll to position [354, 0]
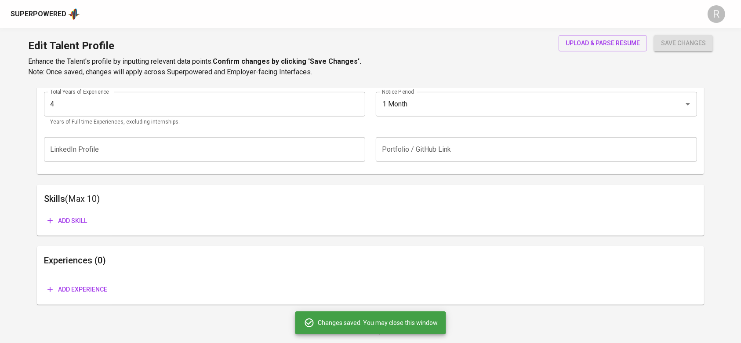
click at [89, 290] on span "Add experience" at bounding box center [77, 289] width 60 height 11
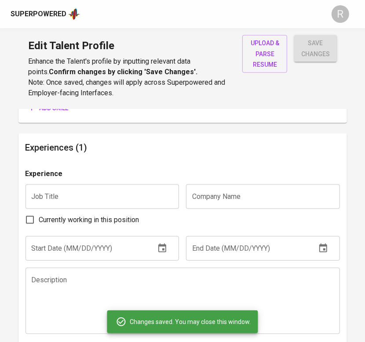
scroll to position [492, 0]
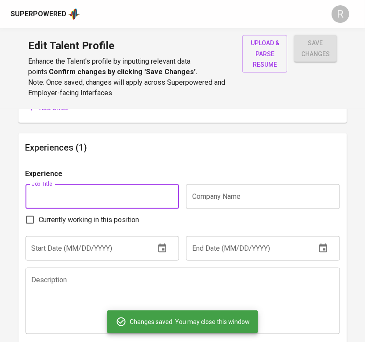
click at [163, 203] on input "text" at bounding box center [102, 197] width 154 height 25
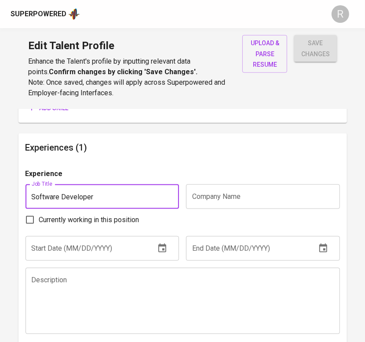
type input "Software Developer"
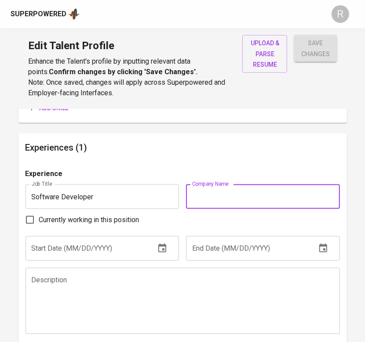
click at [196, 196] on input "text" at bounding box center [263, 197] width 154 height 25
type input "PT Galileo Indonesia Perdana"
click at [88, 241] on input "text" at bounding box center [86, 248] width 123 height 25
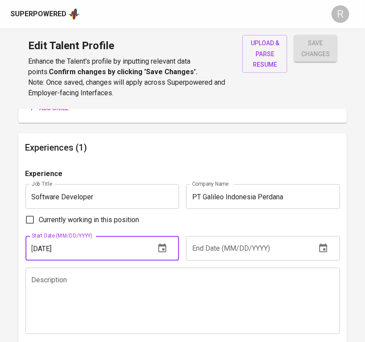
type input "[DATE]"
click at [31, 221] on input "Currently working in this position" at bounding box center [30, 220] width 18 height 18
checkbox input "true"
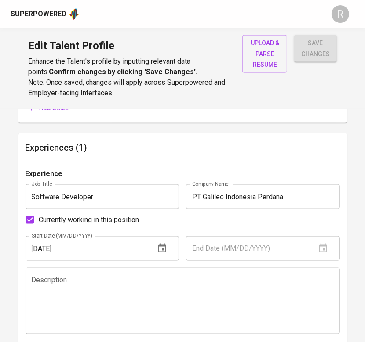
click at [134, 284] on textarea at bounding box center [183, 301] width 302 height 50
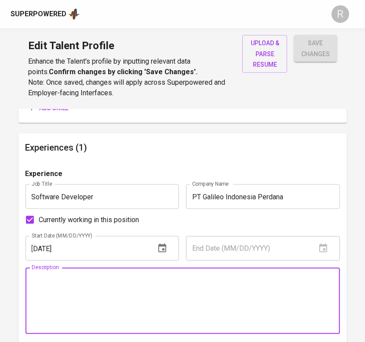
paste textarea "Redesigned and optimized backend systems to improve data processing speed, reli…"
type textarea "Redesigned and optimized backend systems to improve data processing speed, reli…"
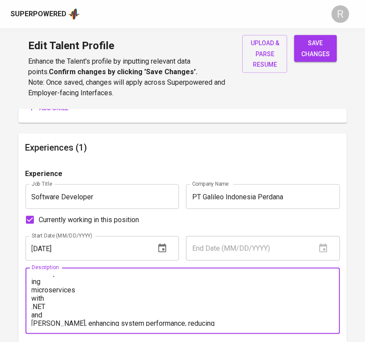
scroll to position [0, 0]
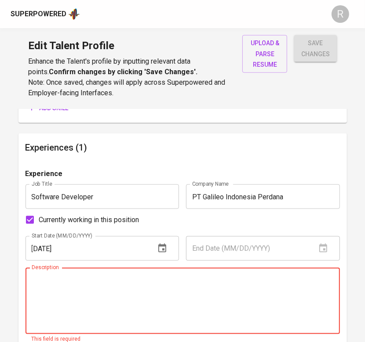
click at [236, 291] on textarea at bounding box center [183, 301] width 302 height 50
paste textarea "Redesigned and optimized backend systems to improve data processing speed, reli…"
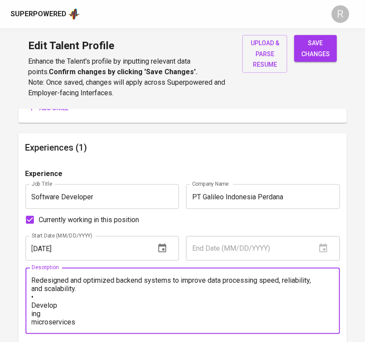
click at [34, 291] on textarea "Redesigned and optimized backend systems to improve data processing speed, reli…" at bounding box center [183, 301] width 302 height 50
click at [32, 293] on textarea "Redesigned and optimized backend systems to improve data processing speed, reli…" at bounding box center [183, 301] width 302 height 50
click at [36, 296] on textarea "Redesigned and optimized backend systems to improve data processing speed, reli…" at bounding box center [183, 301] width 302 height 50
paste textarea "•"
click at [36, 296] on textarea "• Redesigned and optimized backend systems to improve data processing speed, re…" at bounding box center [183, 301] width 302 height 50
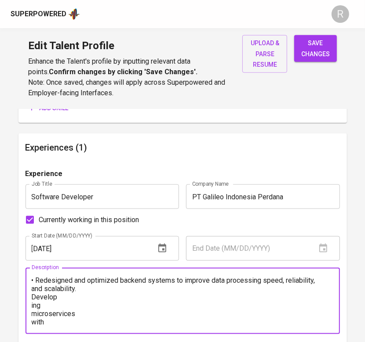
paste textarea "•"
click at [72, 295] on textarea "• Redesigned and optimized backend systems to improve data processing speed, re…" at bounding box center [183, 301] width 302 height 50
click at [130, 298] on textarea "• Redesigned and optimized backend systems to improve data processing speed, re…" at bounding box center [183, 301] width 302 height 50
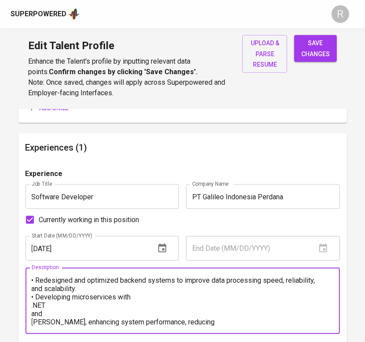
click at [130, 298] on textarea "• Redesigned and optimized backend systems to improve data processing speed, re…" at bounding box center [183, 301] width 302 height 50
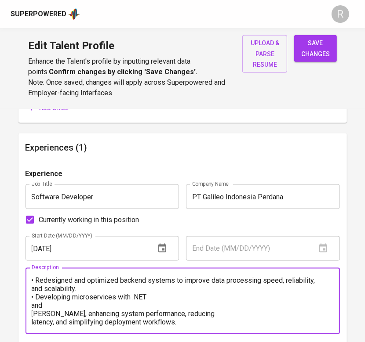
click at [154, 300] on textarea "• Redesigned and optimized backend systems to improve data processing speed, re…" at bounding box center [183, 301] width 302 height 50
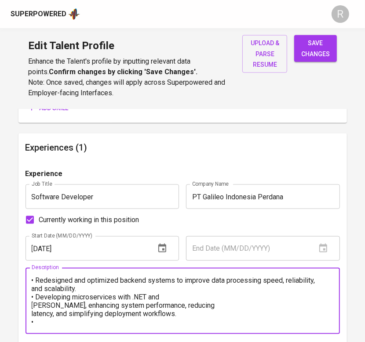
click at [162, 300] on textarea "• Redesigned and optimized backend systems to improve data processing speed, re…" at bounding box center [183, 301] width 302 height 50
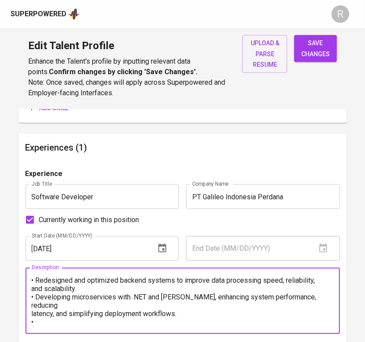
click at [200, 299] on textarea "• Redesigned and optimized backend systems to improve data processing speed, re…" at bounding box center [183, 301] width 302 height 50
click at [188, 309] on textarea "• Redesigned and optimized backend systems to improve data processing speed, re…" at bounding box center [183, 301] width 302 height 50
click at [77, 318] on textarea "• Redesigned and optimized backend systems to improve data processing speed, re…" at bounding box center [183, 301] width 302 height 50
click at [69, 311] on textarea "• Redesigned and optimized backend systems to improve data processing speed, re…" at bounding box center [183, 301] width 302 height 50
click at [61, 323] on textarea "• Redesigned and optimized backend systems to improve data processing speed, re…" at bounding box center [183, 301] width 302 height 50
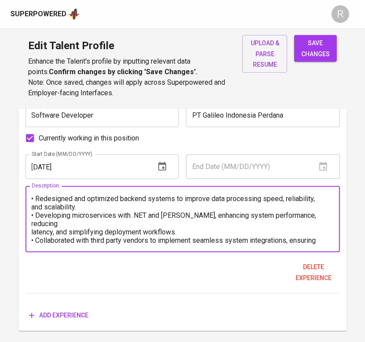
scroll to position [574, 0]
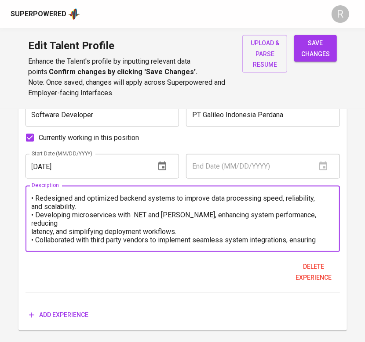
type textarea "• Redesigned and optimized backend systems to improve data processing speed, re…"
click at [154, 300] on div "Experience Job Title Software Developer Job Title Company Name PT Galileo Indon…" at bounding box center [182, 205] width 314 height 237
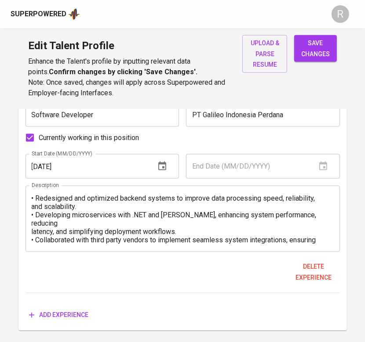
click at [70, 314] on span "Add experience" at bounding box center [59, 315] width 60 height 11
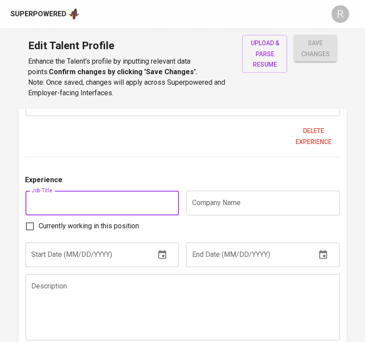
scroll to position [713, 0]
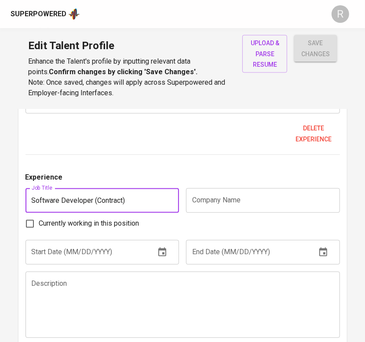
type input "Software Developer (Contract)"
click at [237, 197] on input "text" at bounding box center [263, 200] width 154 height 25
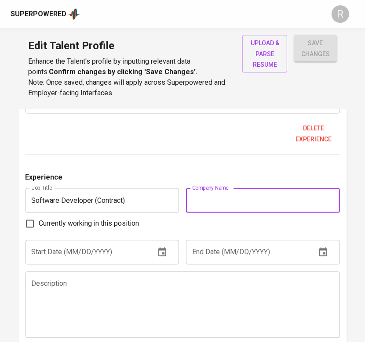
click at [253, 198] on input "text" at bounding box center [263, 200] width 154 height 25
paste input "PT. Artek Sinergi Multimedia"
type input "PT. Artek Sinergi Multimedia"
click at [96, 243] on input "text" at bounding box center [86, 252] width 123 height 25
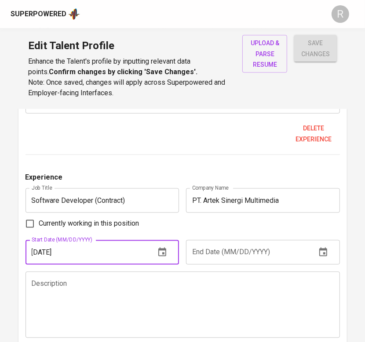
type input "11/01/2021"
click at [251, 262] on input "text" at bounding box center [247, 252] width 123 height 25
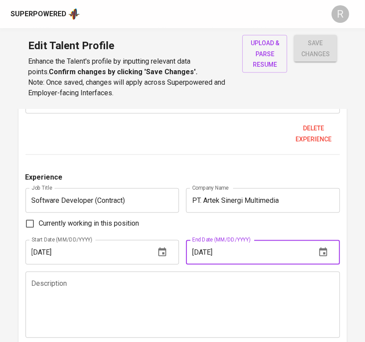
type input "03/01/2022"
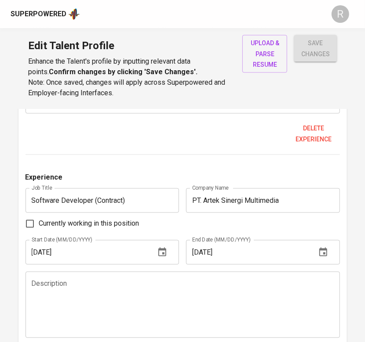
click at [132, 318] on textarea at bounding box center [183, 305] width 302 height 50
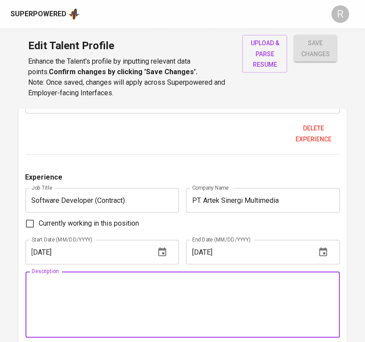
paste textarea "Developed a KPI system using .NET Framework and Microsoft Azure. • Worked in a …"
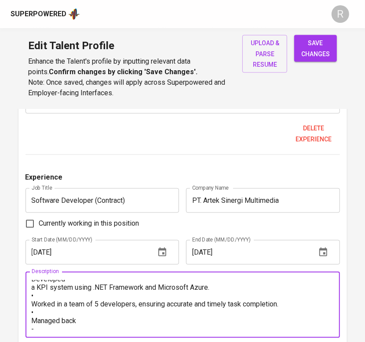
scroll to position [0, 0]
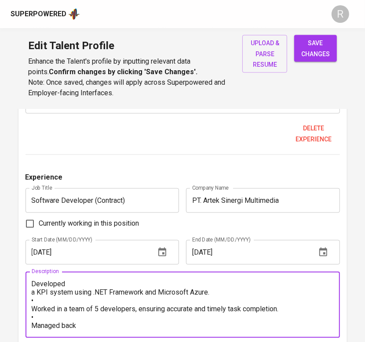
drag, startPoint x: 37, startPoint y: 297, endPoint x: 35, endPoint y: 301, distance: 4.5
click at [33, 299] on textarea "Developed a KPI system using .NET Framework and Microsoft Azure. • Worked in a …" at bounding box center [183, 305] width 302 height 50
click at [35, 301] on textarea "Developed a KPI system using .NET Framework and Microsoft Azure. • Worked in a …" at bounding box center [183, 305] width 302 height 50
click at [43, 298] on textarea "Developed a KPI system using .NET Framework and Microsoft Azure. • Worked in a …" at bounding box center [183, 305] width 302 height 50
paste textarea "•"
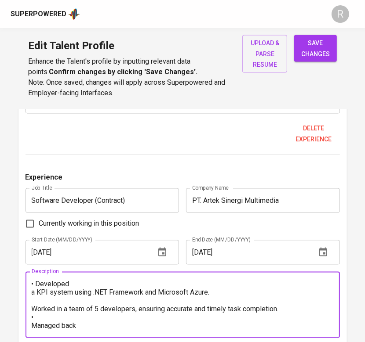
click at [96, 283] on textarea "• Developed a KPI system using .NET Framework and Microsoft Azure. Worked in a …" at bounding box center [183, 305] width 302 height 50
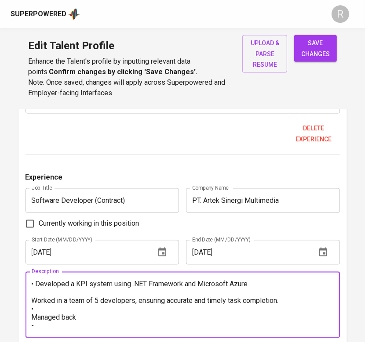
click at [56, 290] on textarea "• Developed a KPI system using .NET Framework and Microsoft Azure. Worked in a …" at bounding box center [183, 305] width 302 height 50
paste textarea "•"
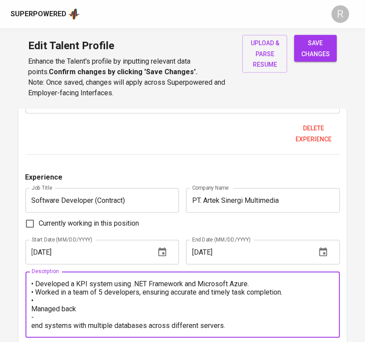
click at [58, 299] on textarea "• Developed a KPI system using .NET Framework and Microsoft Azure. • Worked in …" at bounding box center [183, 305] width 302 height 50
drag, startPoint x: 57, startPoint y: 299, endPoint x: 41, endPoint y: 302, distance: 16.1
click at [41, 302] on textarea "• Developed a KPI system using .NET Framework and Microsoft Azure. • Worked in …" at bounding box center [183, 305] width 302 height 50
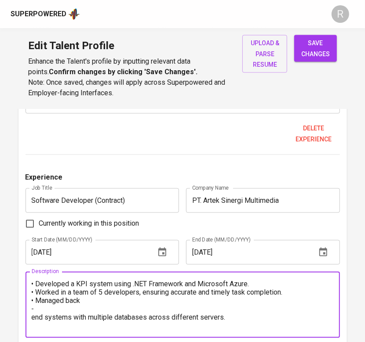
click at [82, 305] on textarea "• Developed a KPI system using .NET Framework and Microsoft Azure. • Worked in …" at bounding box center [183, 305] width 302 height 50
click at [82, 304] on textarea "• Developed a KPI system using .NET Framework and Microsoft Azure. • Worked in …" at bounding box center [183, 305] width 302 height 50
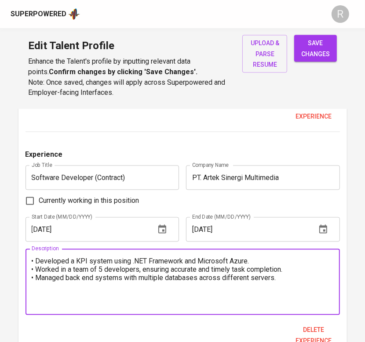
scroll to position [737, 0]
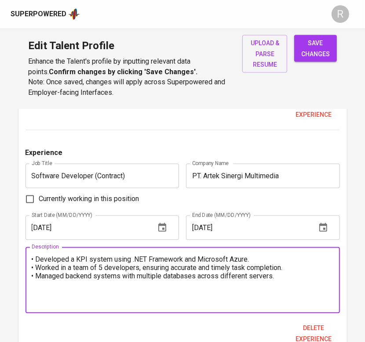
click at [299, 284] on textarea "• Developed a KPI system using .NET Framework and Microsoft Azure. • Worked in …" at bounding box center [183, 281] width 302 height 50
type textarea "• Developed a KPI system using .NET Framework and Microsoft Azure. • Worked in …"
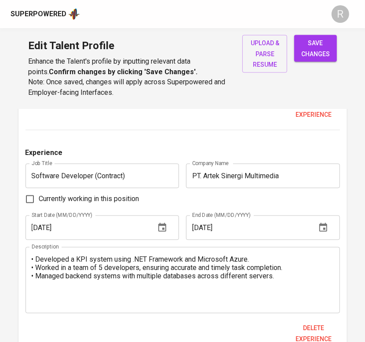
click at [311, 51] on span "save changes" at bounding box center [315, 49] width 29 height 22
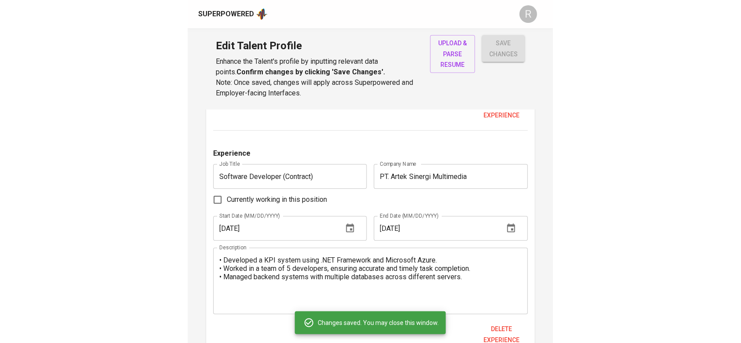
scroll to position [712, 0]
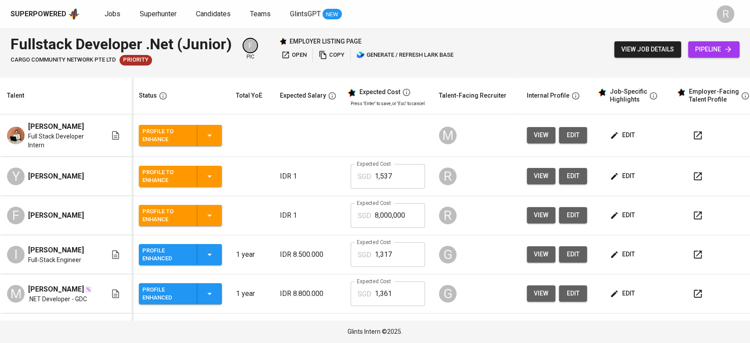
click at [629, 173] on span "edit" at bounding box center [623, 175] width 23 height 11
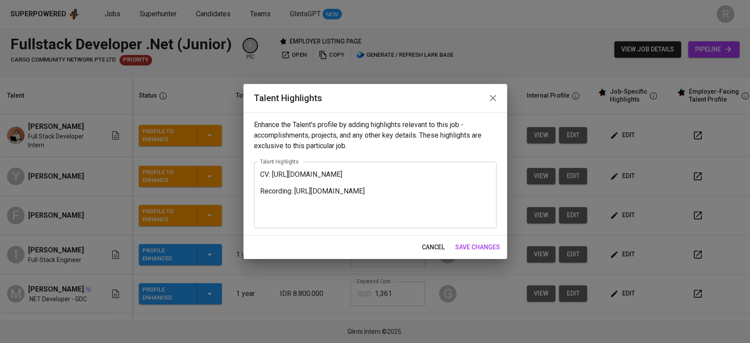
click at [428, 246] on span "cancel" at bounding box center [433, 247] width 23 height 11
